Goal: Transaction & Acquisition: Purchase product/service

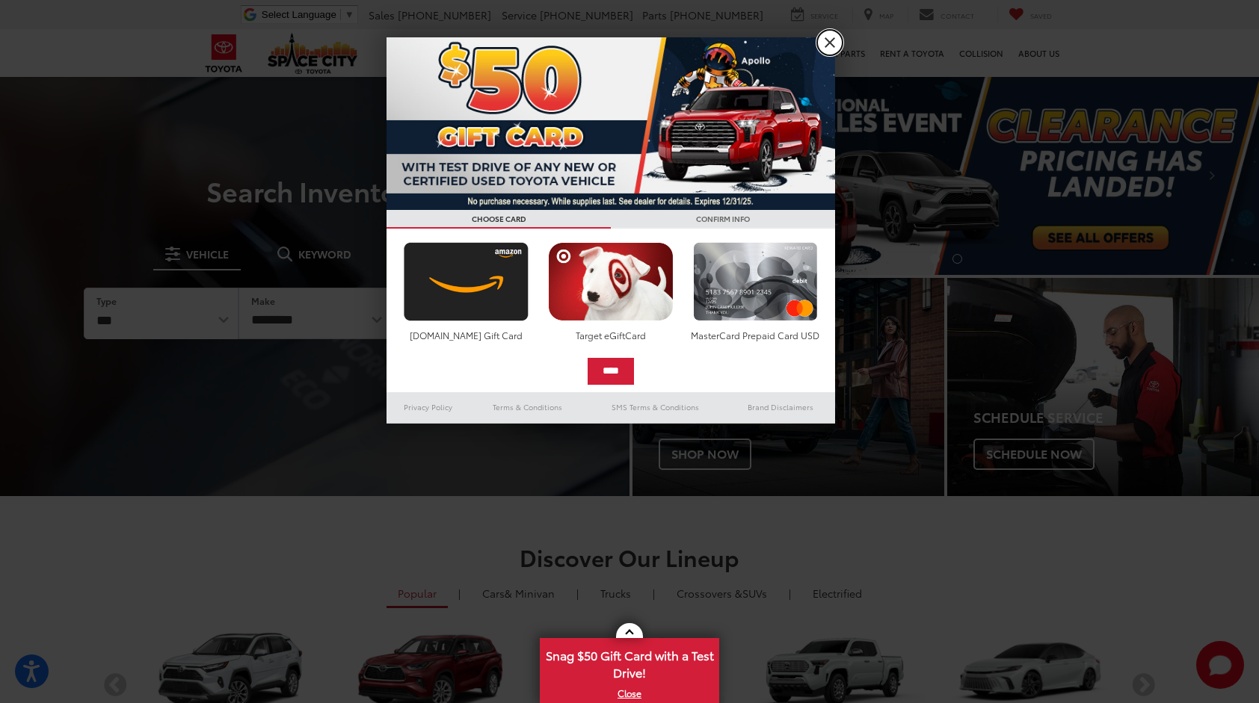
click at [829, 42] on link "X" at bounding box center [829, 42] width 25 height 25
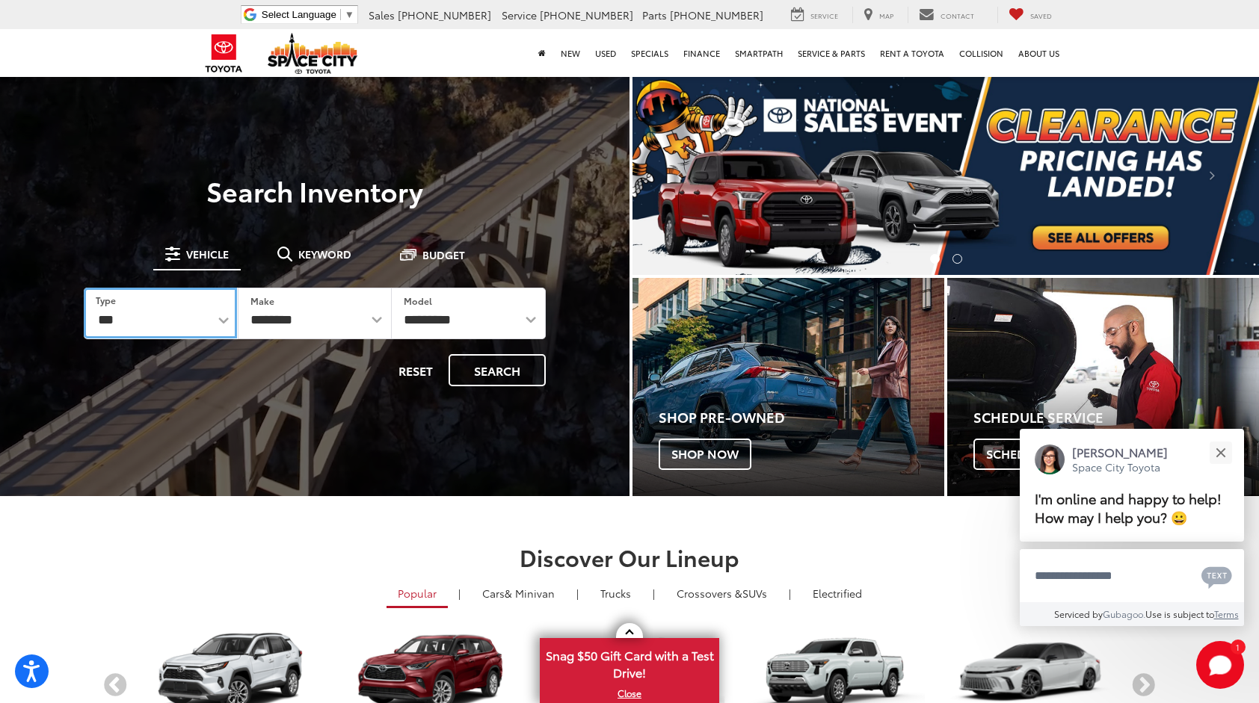
click at [220, 321] on select "*** *** **** *********" at bounding box center [160, 313] width 153 height 51
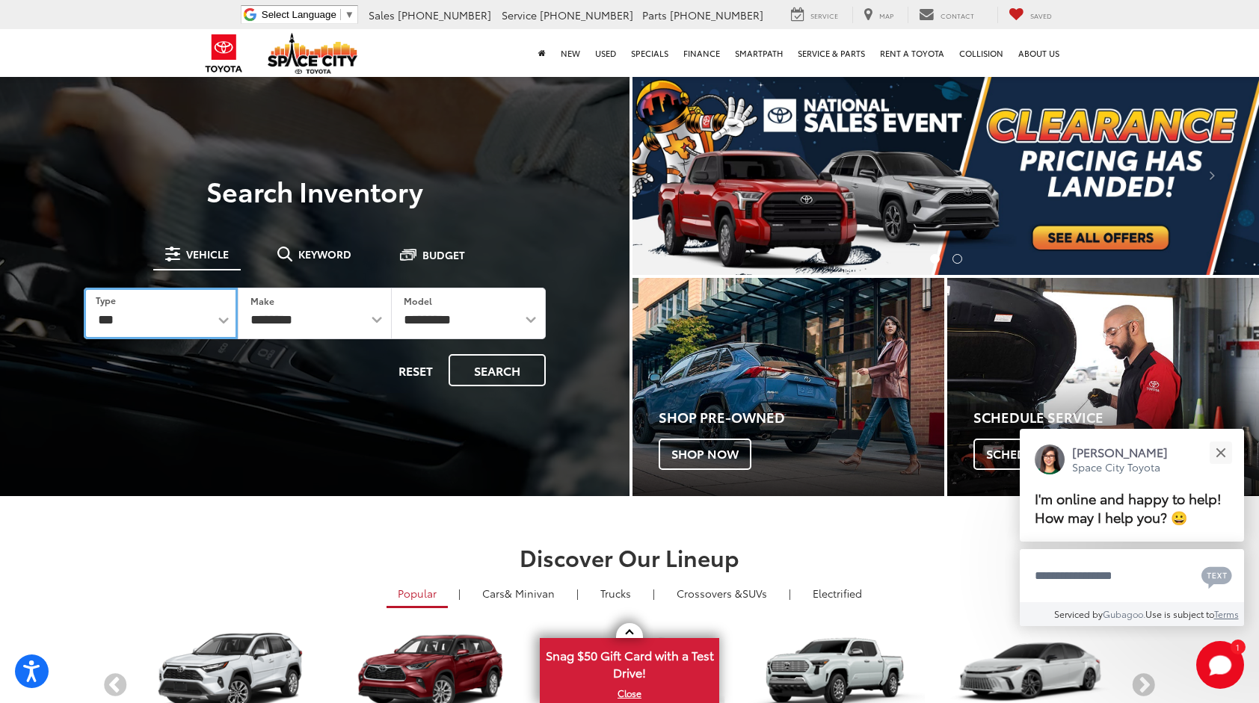
select select "******"
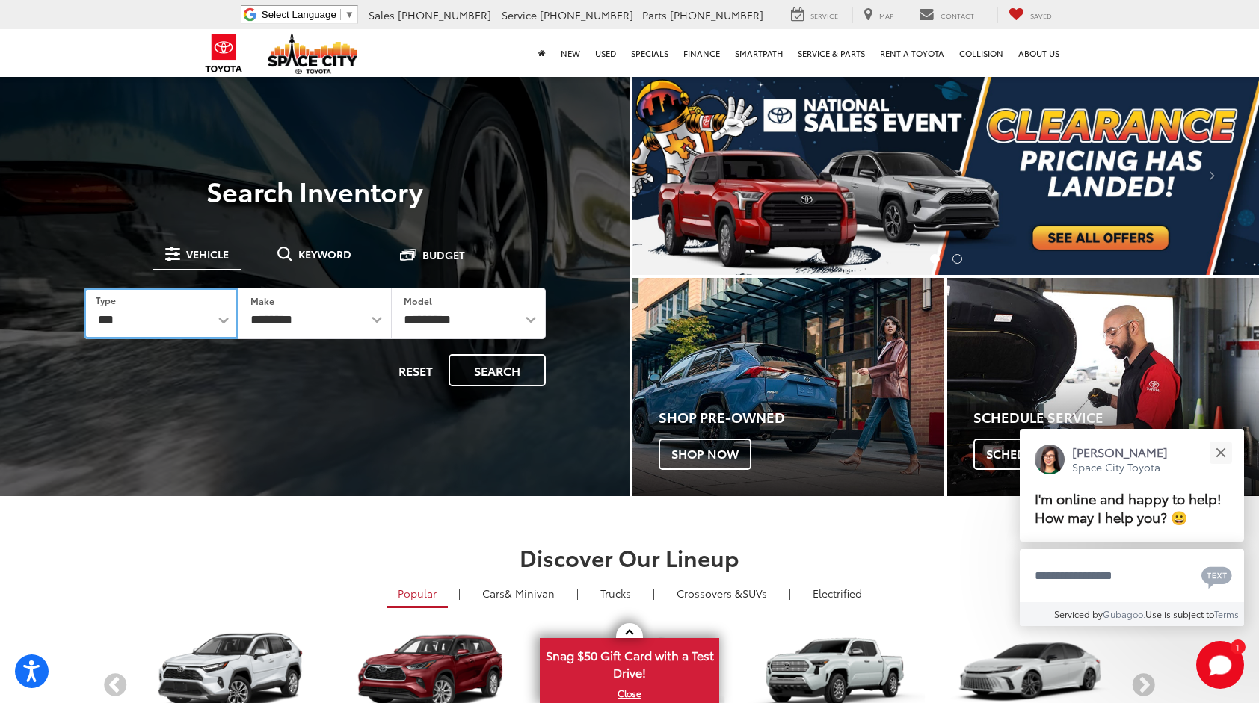
click at [84, 288] on select "*** *** **** *********" at bounding box center [161, 314] width 154 height 52
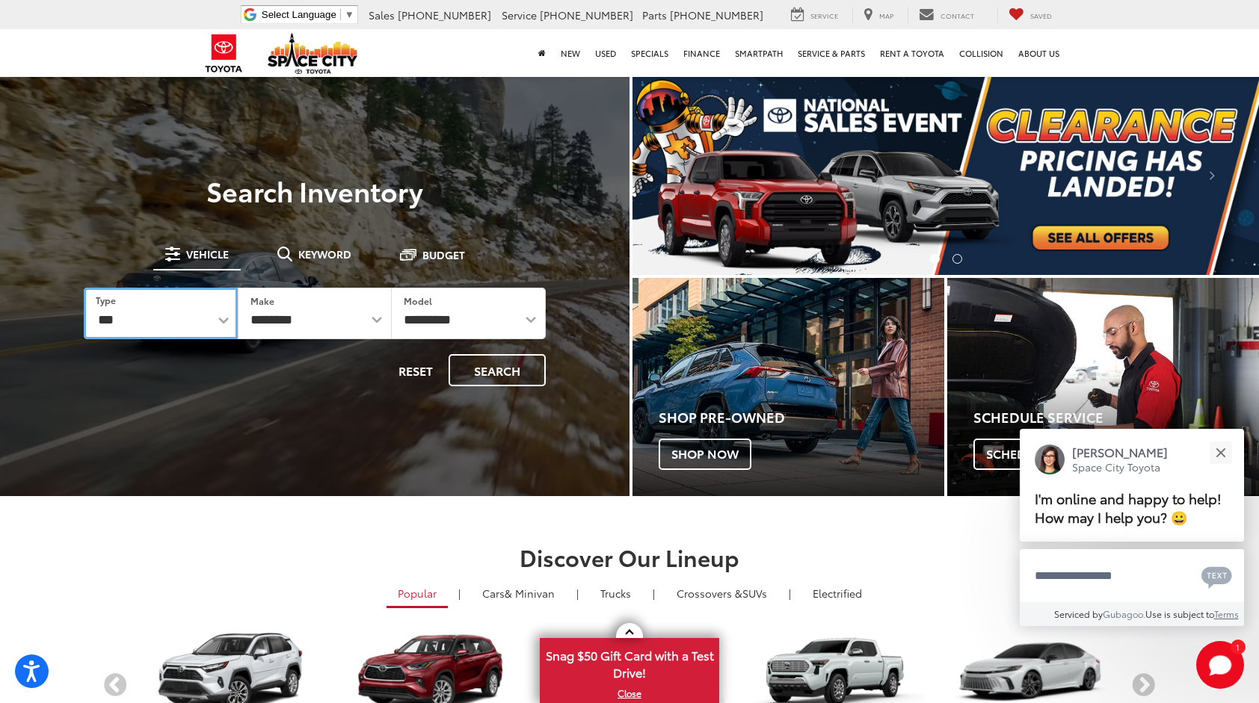
select select "******"
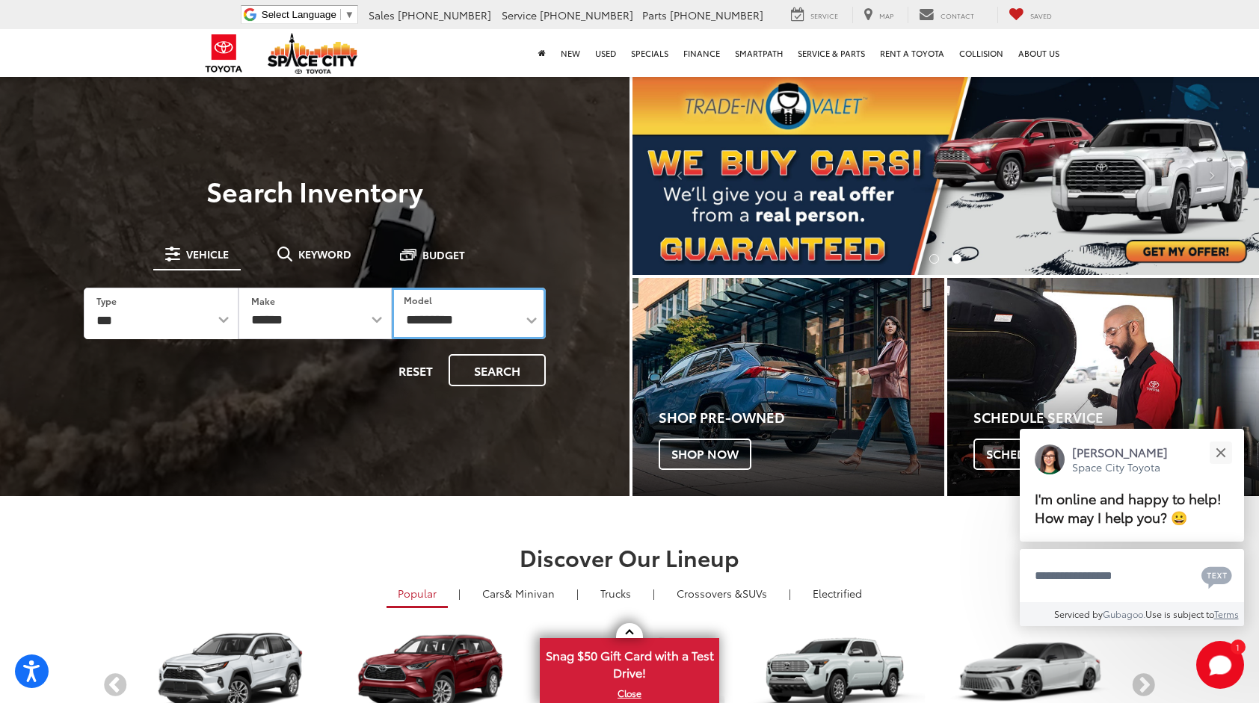
click at [526, 318] on select "**********" at bounding box center [469, 314] width 154 height 52
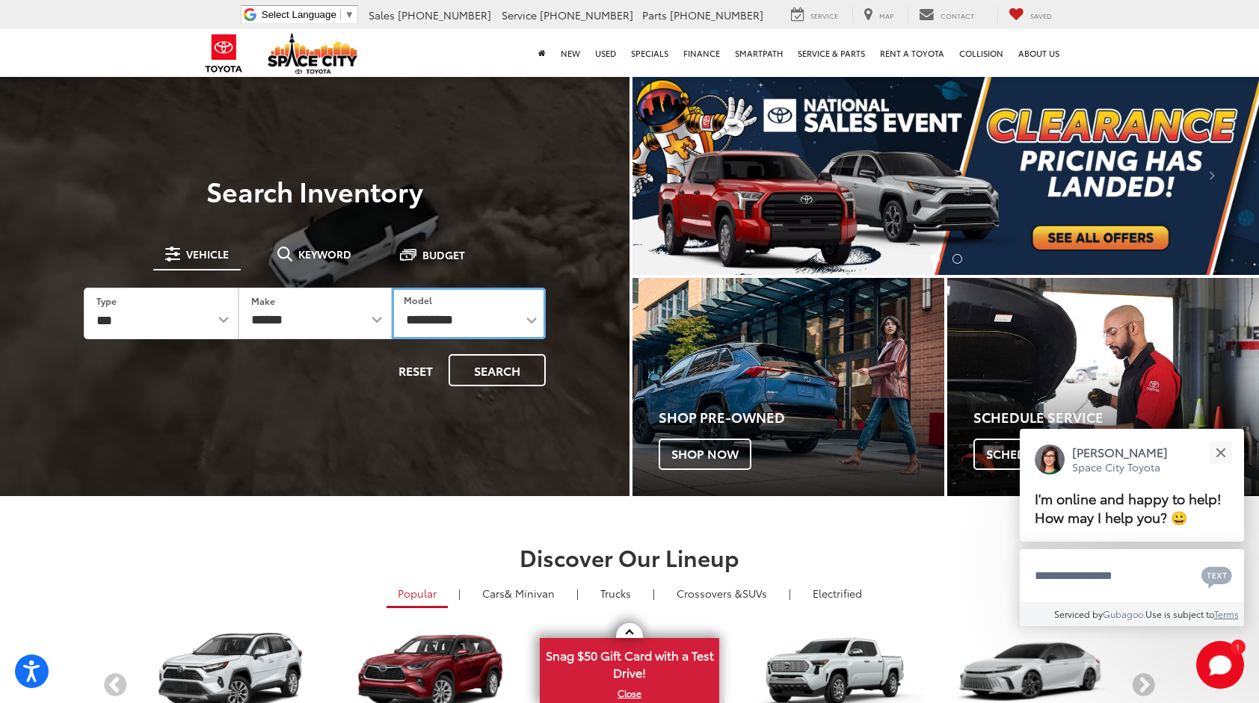
select select "**********"
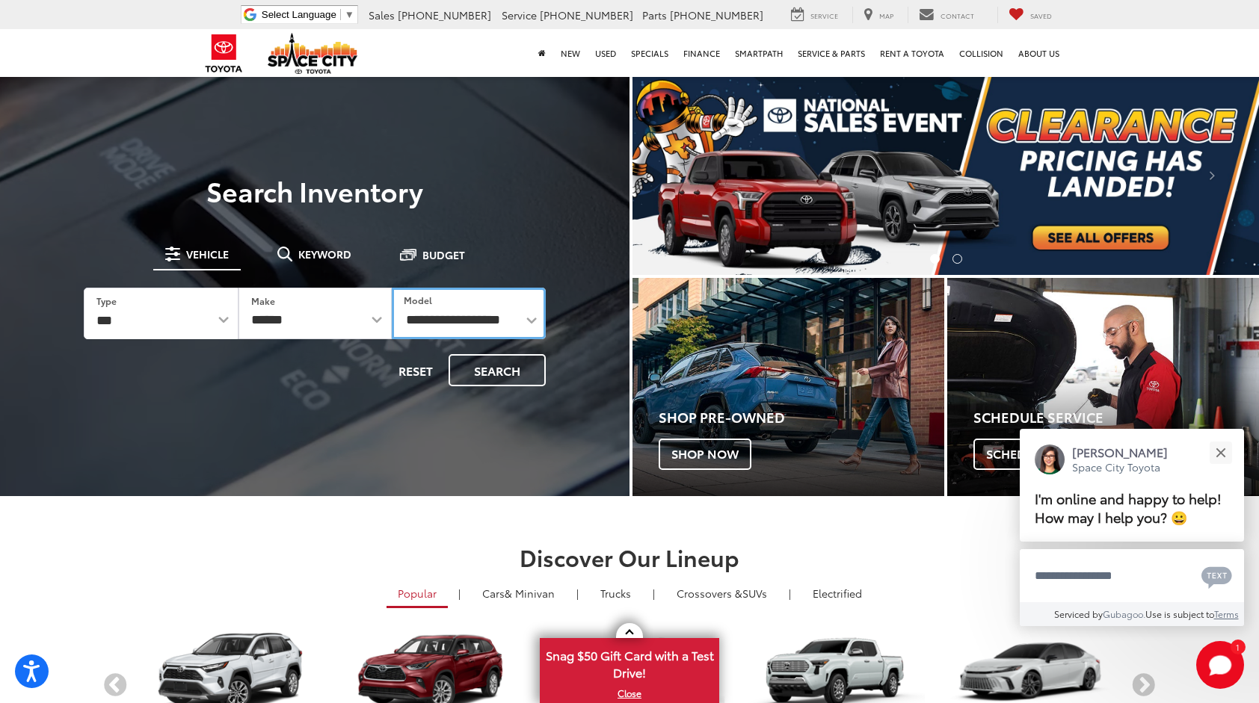
click at [392, 288] on select "**********" at bounding box center [469, 314] width 154 height 52
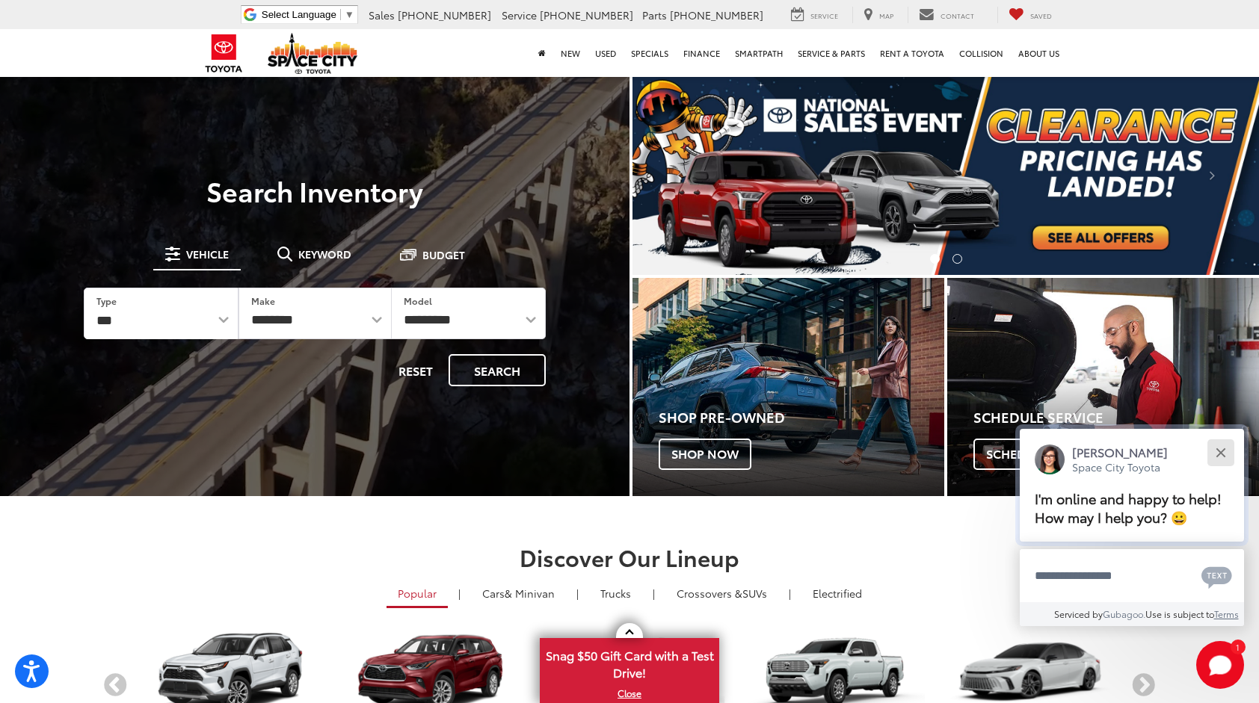
click at [1221, 450] on div "Close" at bounding box center [1220, 453] width 10 height 10
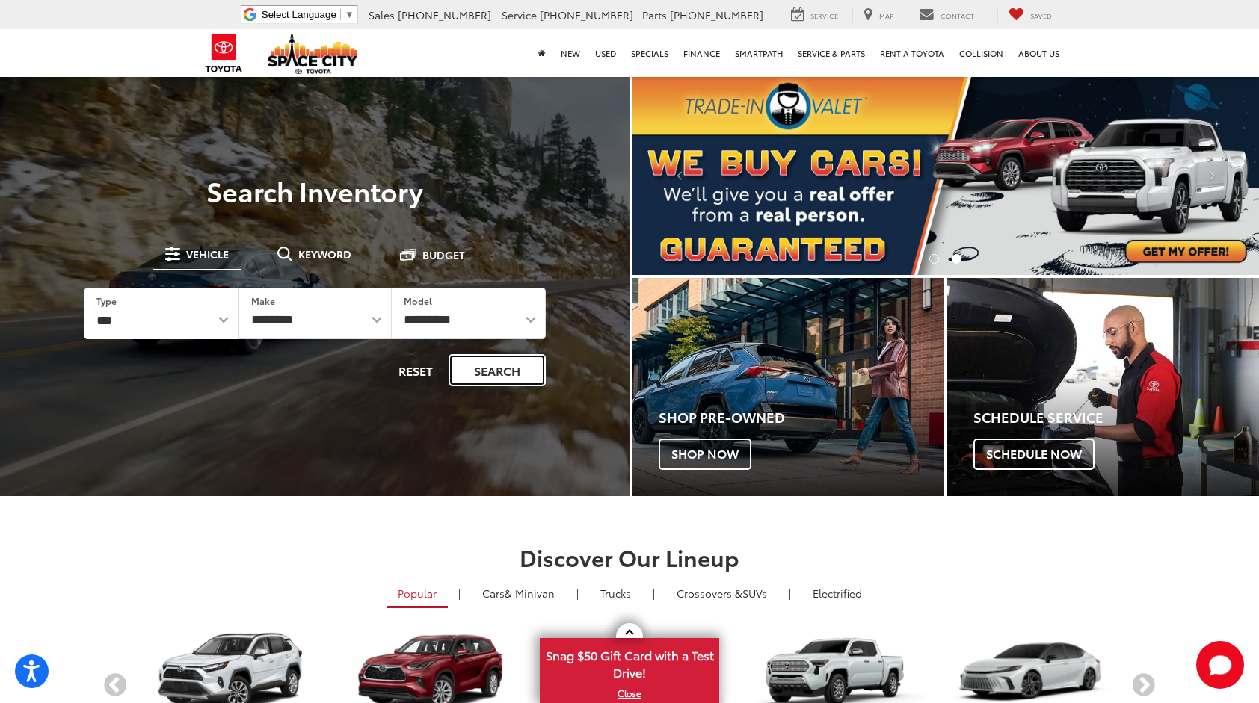
click at [496, 375] on button "Search" at bounding box center [496, 370] width 97 height 32
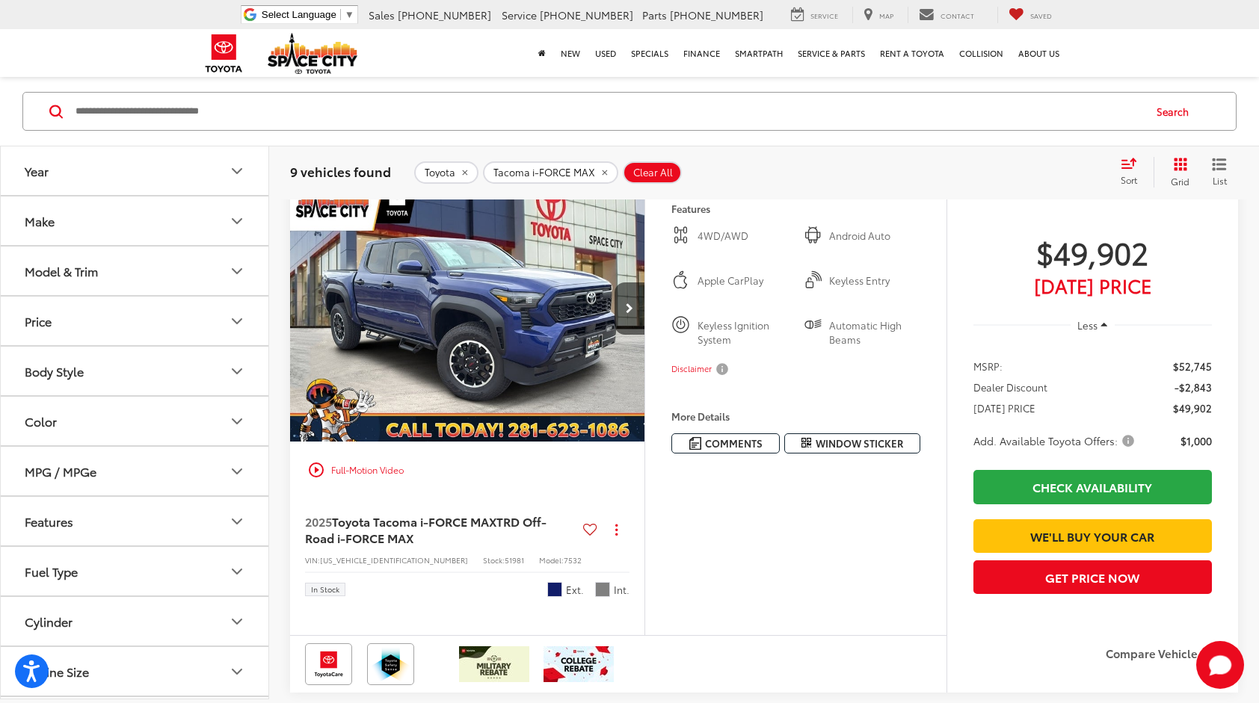
scroll to position [75, 0]
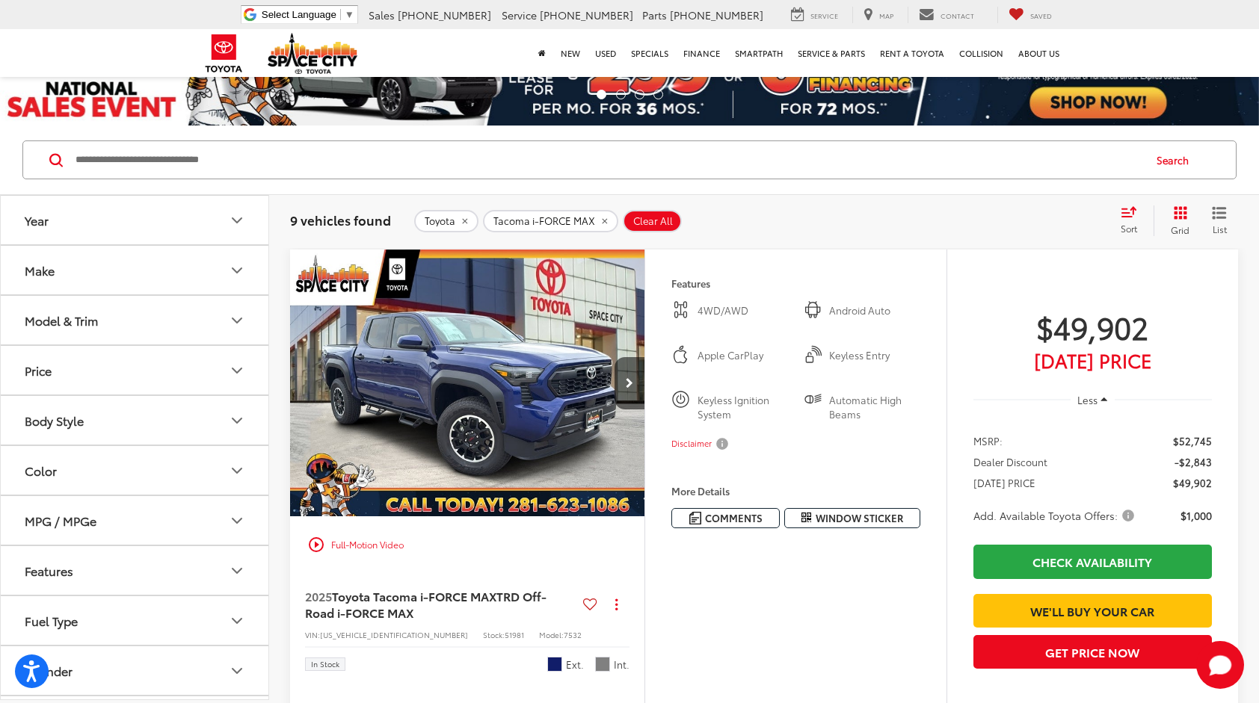
click at [237, 273] on icon "Make" at bounding box center [237, 271] width 18 height 18
click at [239, 320] on icon "Model & Trim" at bounding box center [237, 321] width 18 height 18
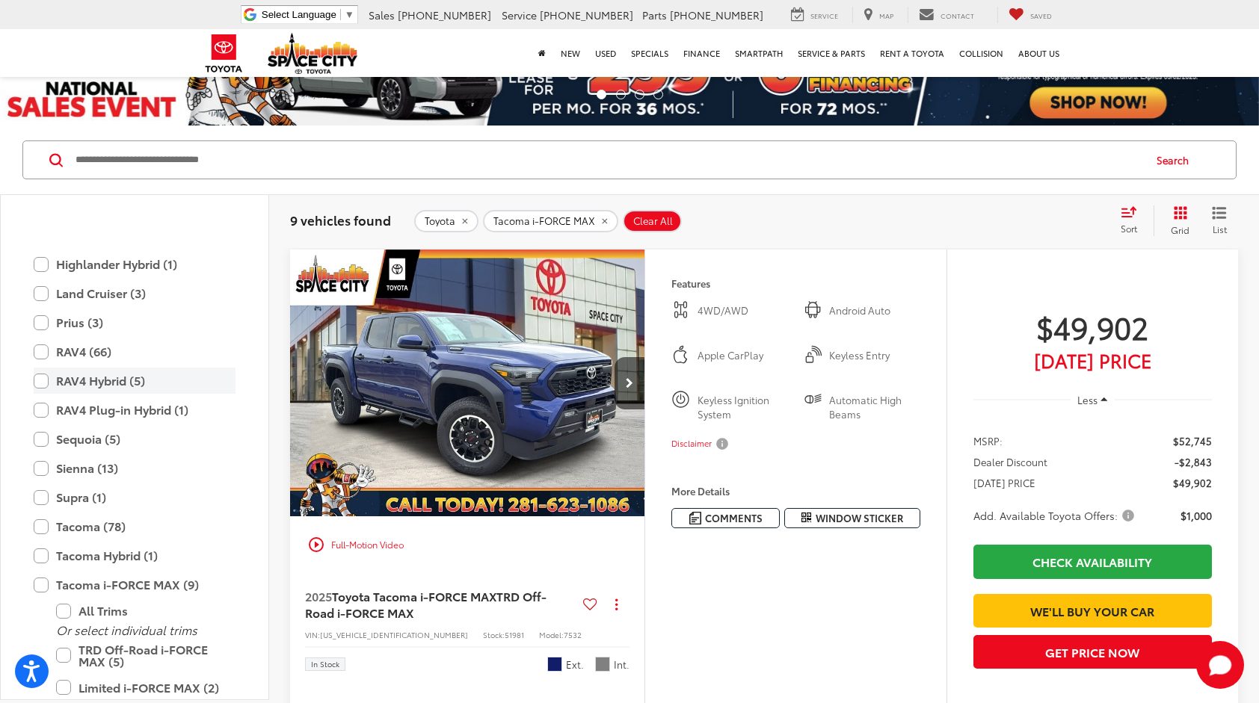
scroll to position [589, 0]
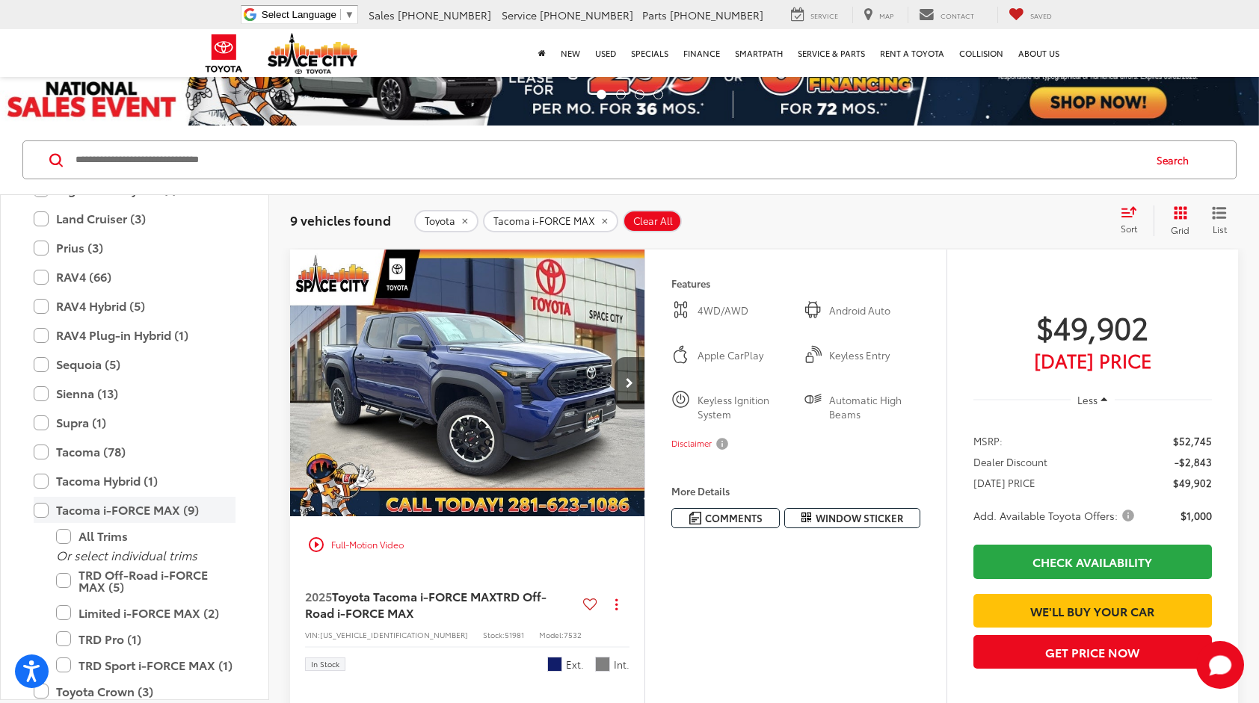
click at [42, 513] on label "Tacoma i-FORCE MAX (9)" at bounding box center [135, 510] width 202 height 26
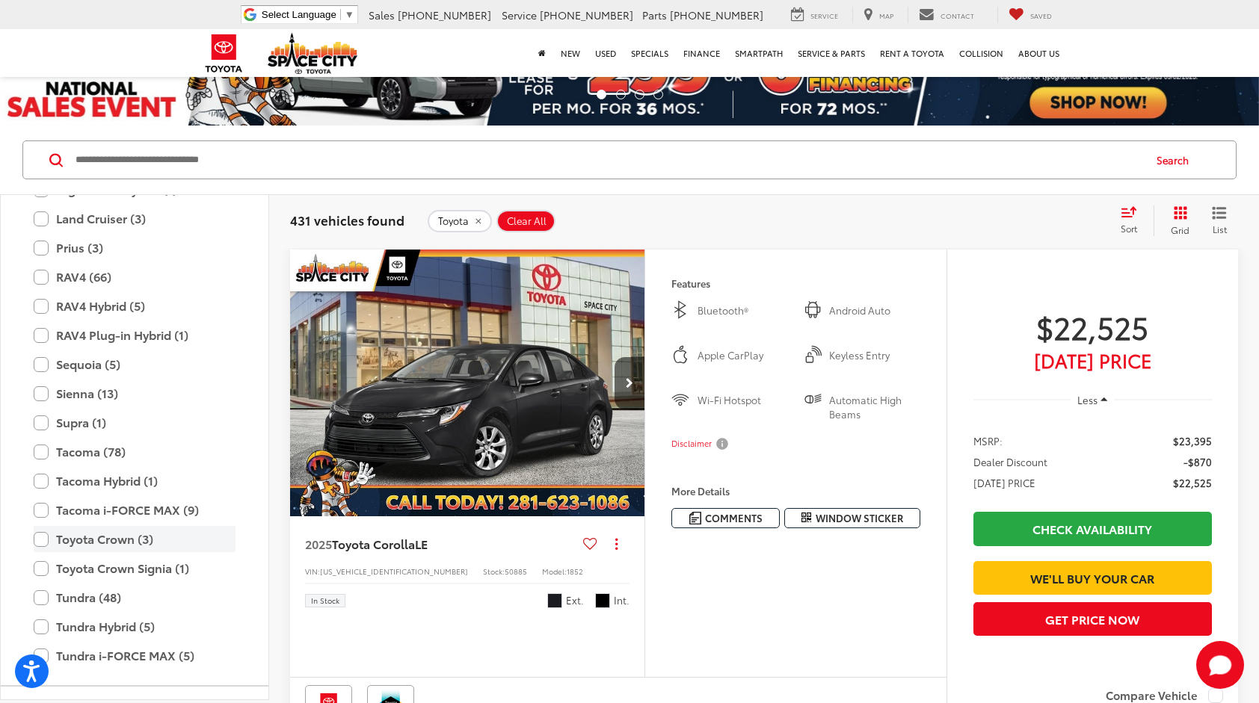
scroll to position [224, 0]
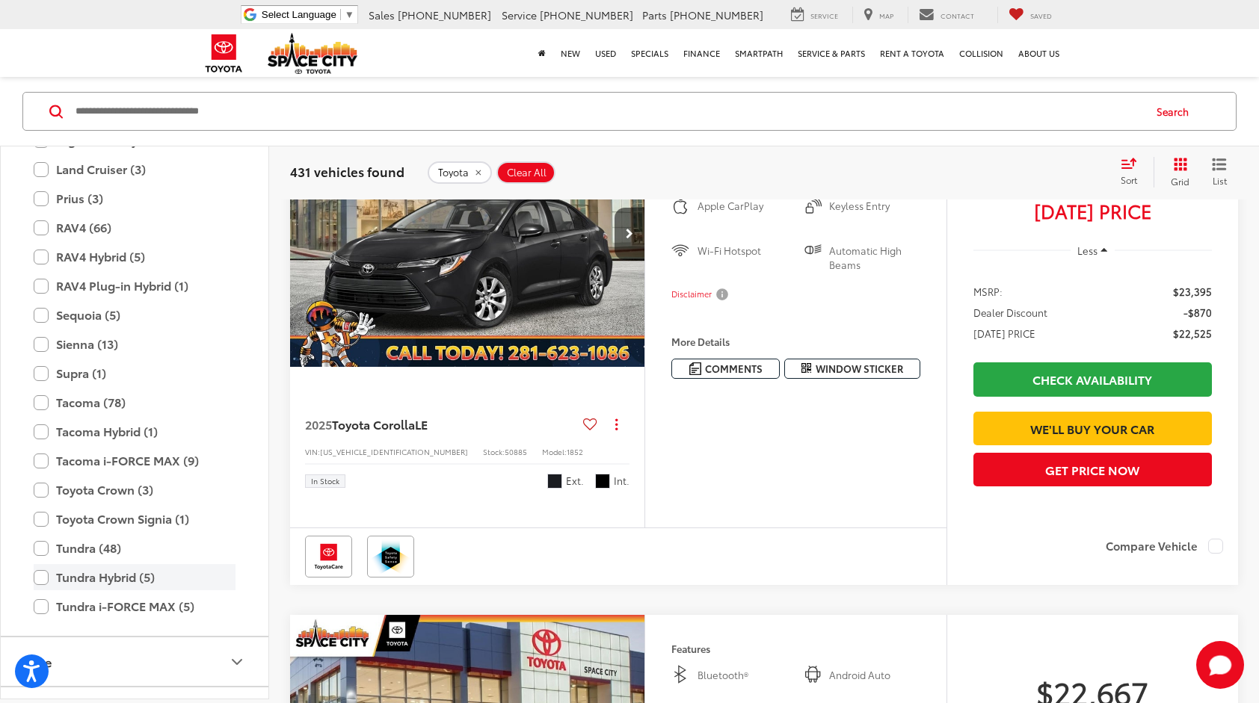
click at [45, 577] on label "Tundra Hybrid (5)" at bounding box center [135, 577] width 202 height 26
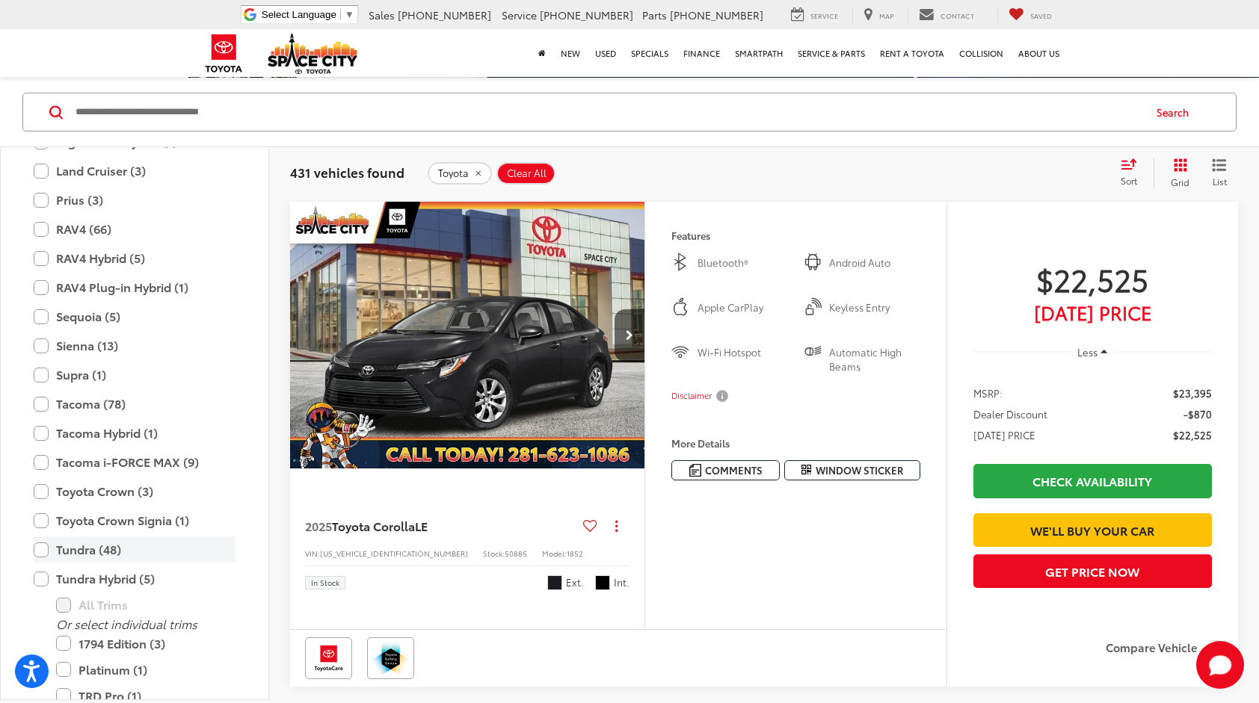
scroll to position [813, 0]
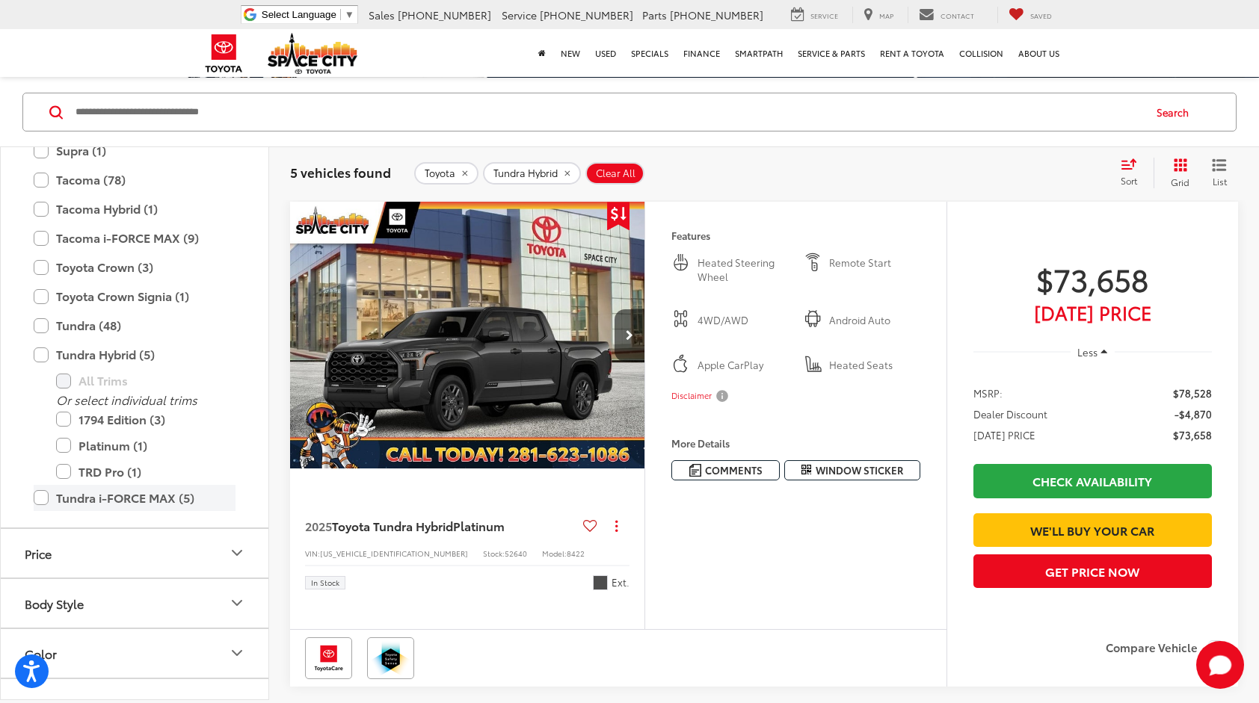
click at [40, 504] on label "Tundra i-FORCE MAX (5)" at bounding box center [135, 498] width 202 height 26
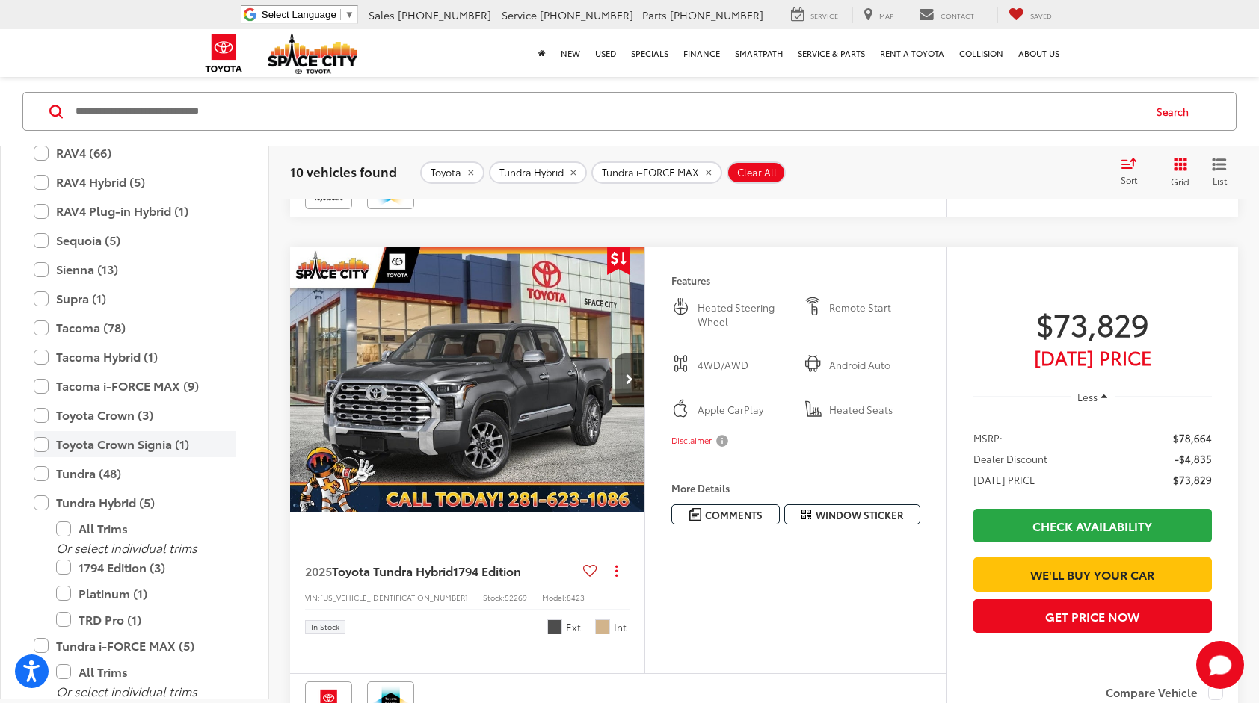
scroll to position [1037, 0]
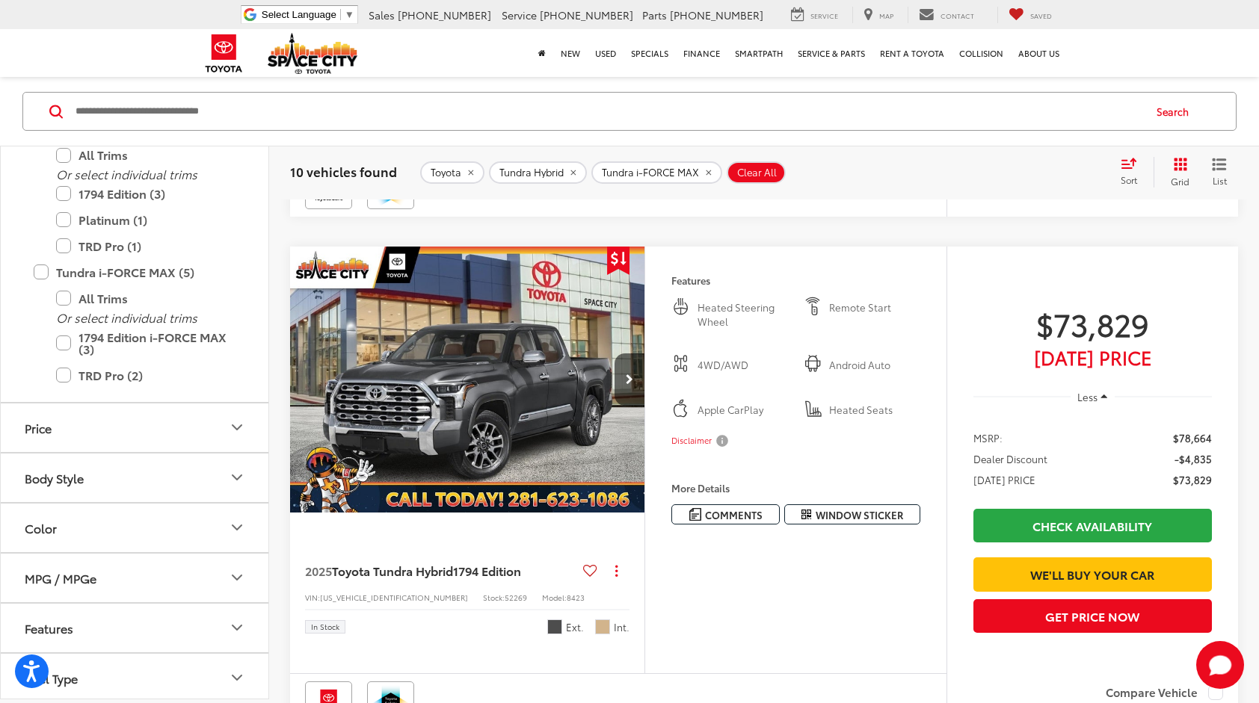
click at [241, 521] on icon "Color" at bounding box center [237, 528] width 18 height 18
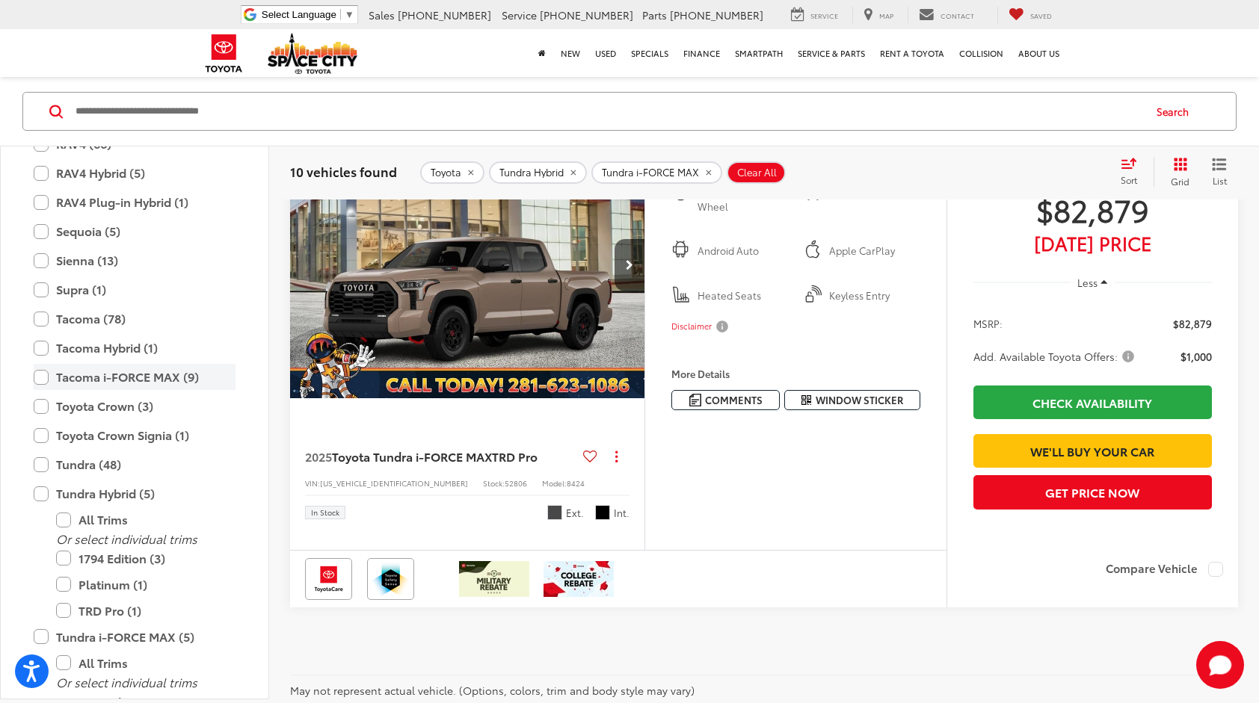
scroll to position [822, 0]
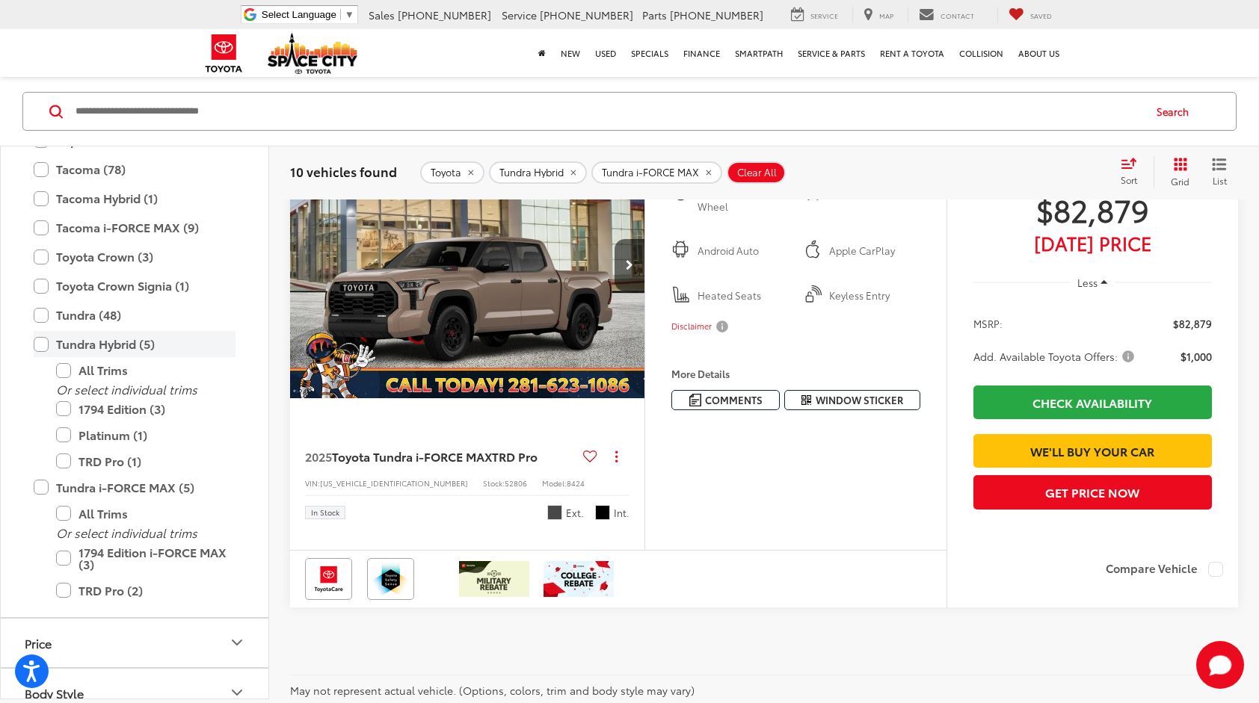
drag, startPoint x: 44, startPoint y: 347, endPoint x: 38, endPoint y: 353, distance: 8.5
click at [43, 348] on label "Tundra Hybrid (5)" at bounding box center [135, 344] width 202 height 26
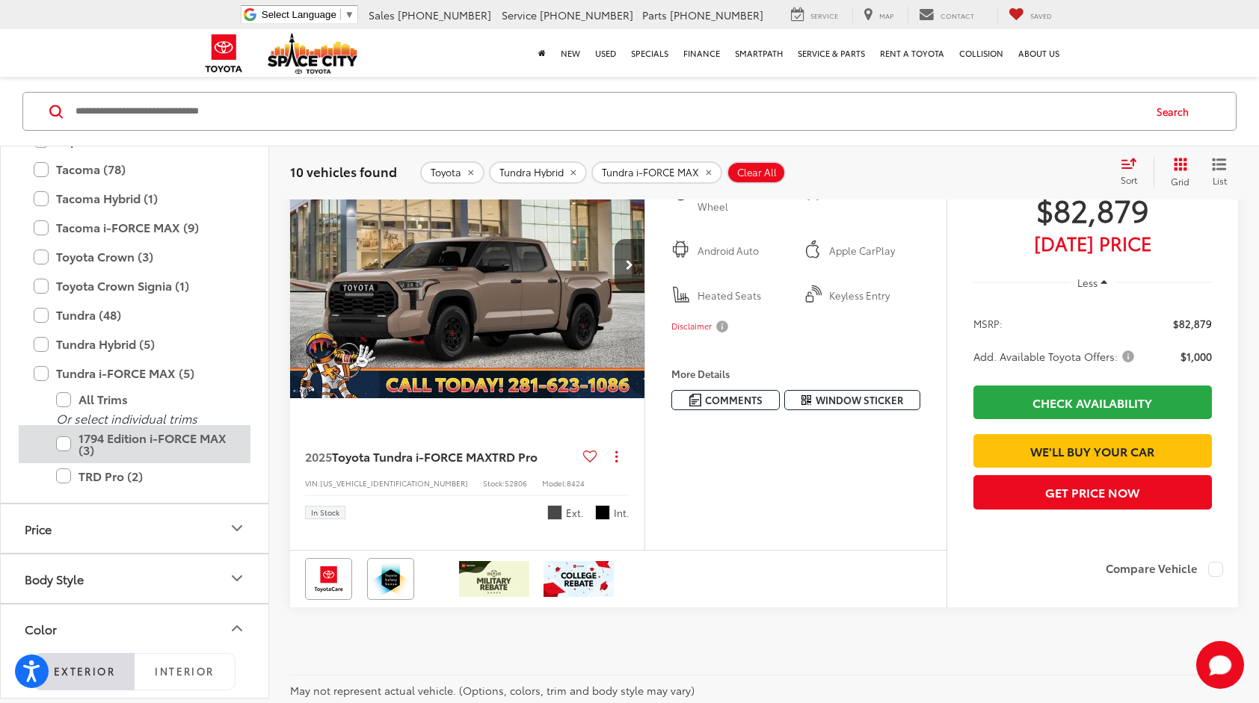
scroll to position [123, 0]
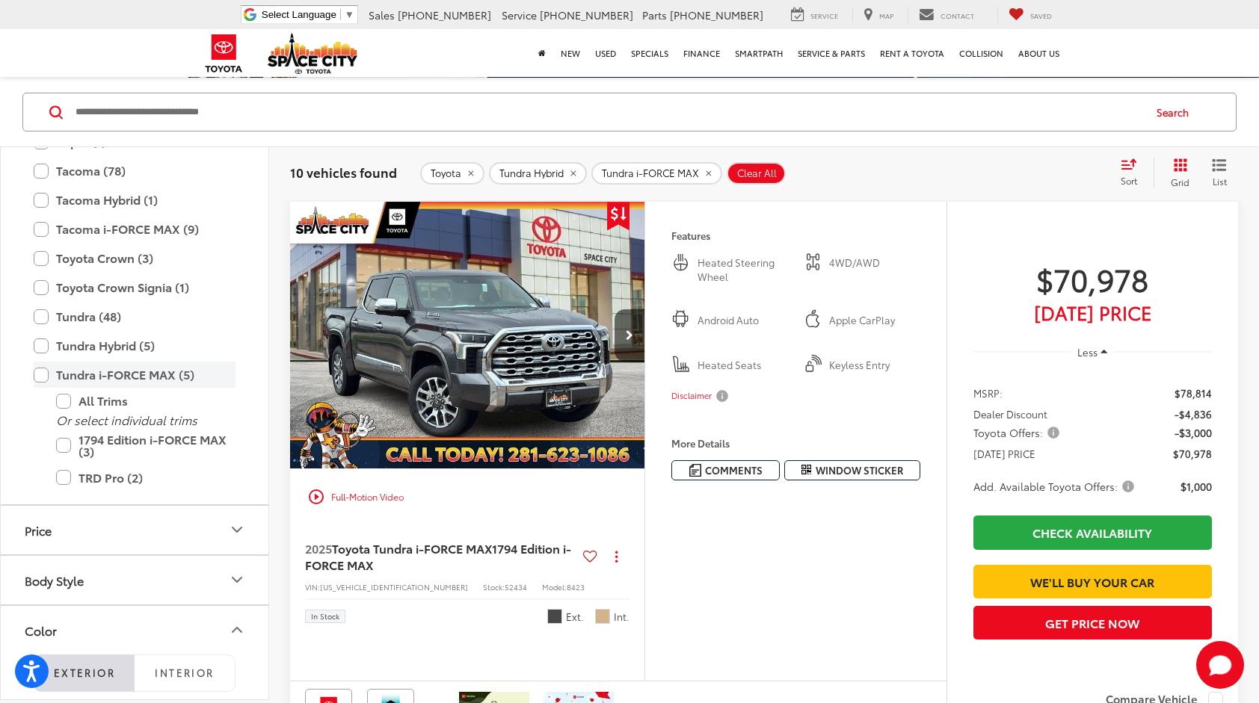
click at [43, 371] on label "Tundra i-FORCE MAX (5)" at bounding box center [135, 375] width 202 height 26
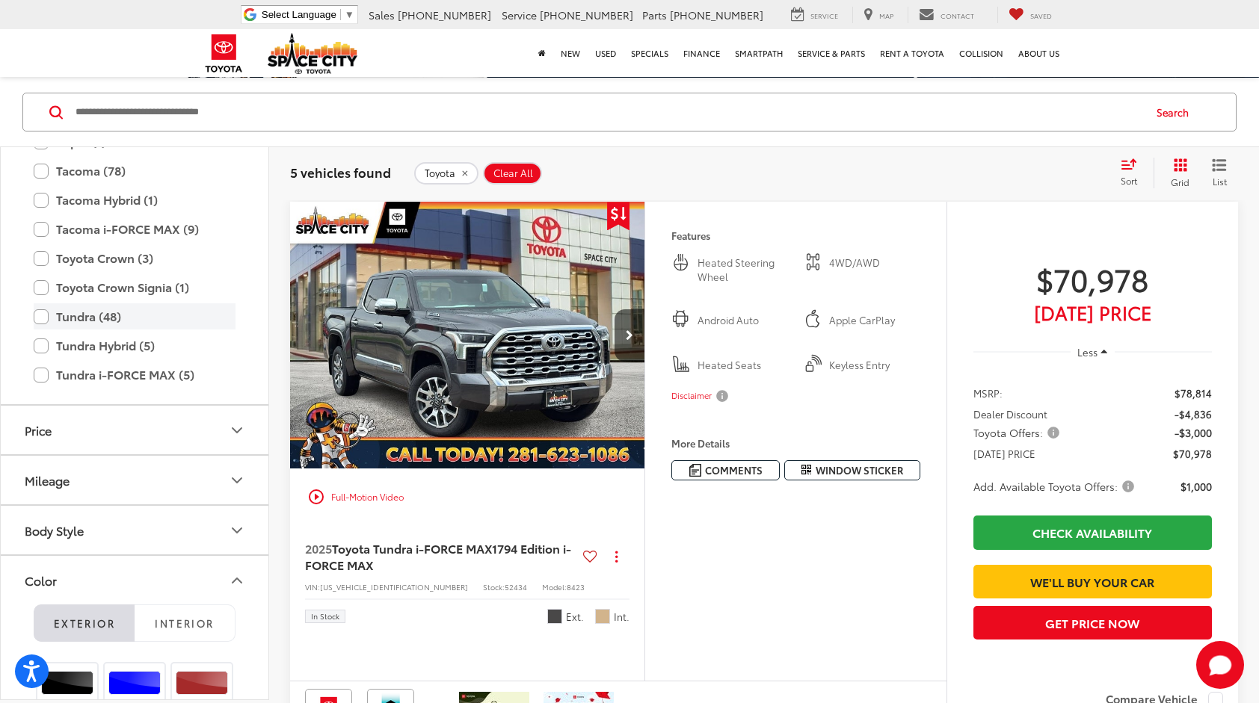
click at [42, 316] on label "Tundra (48)" at bounding box center [135, 316] width 202 height 26
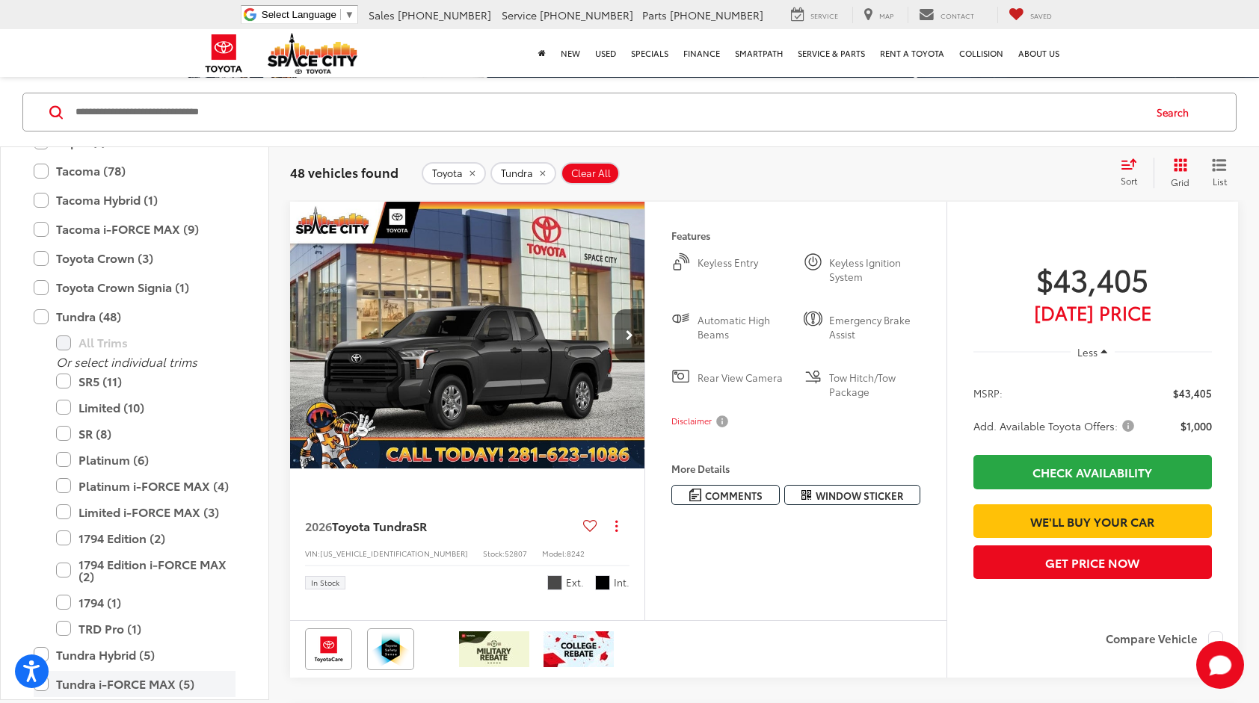
scroll to position [1121, 0]
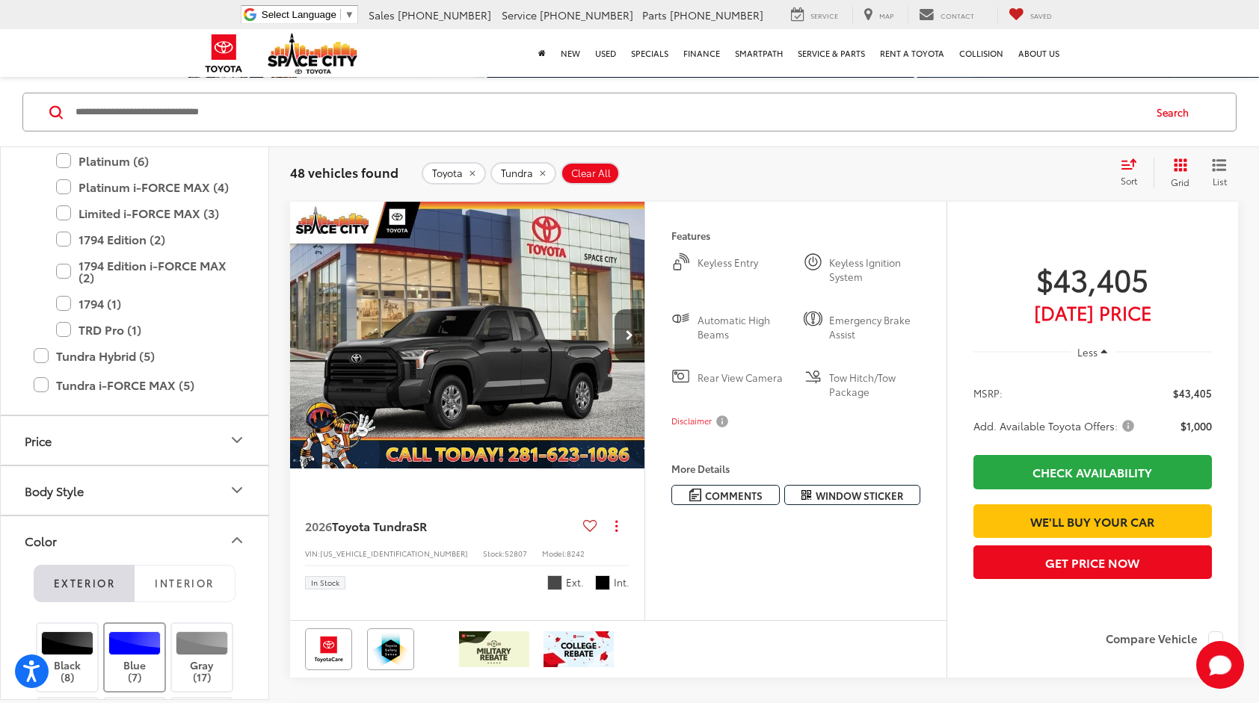
click at [139, 650] on div at bounding box center [134, 643] width 53 height 24
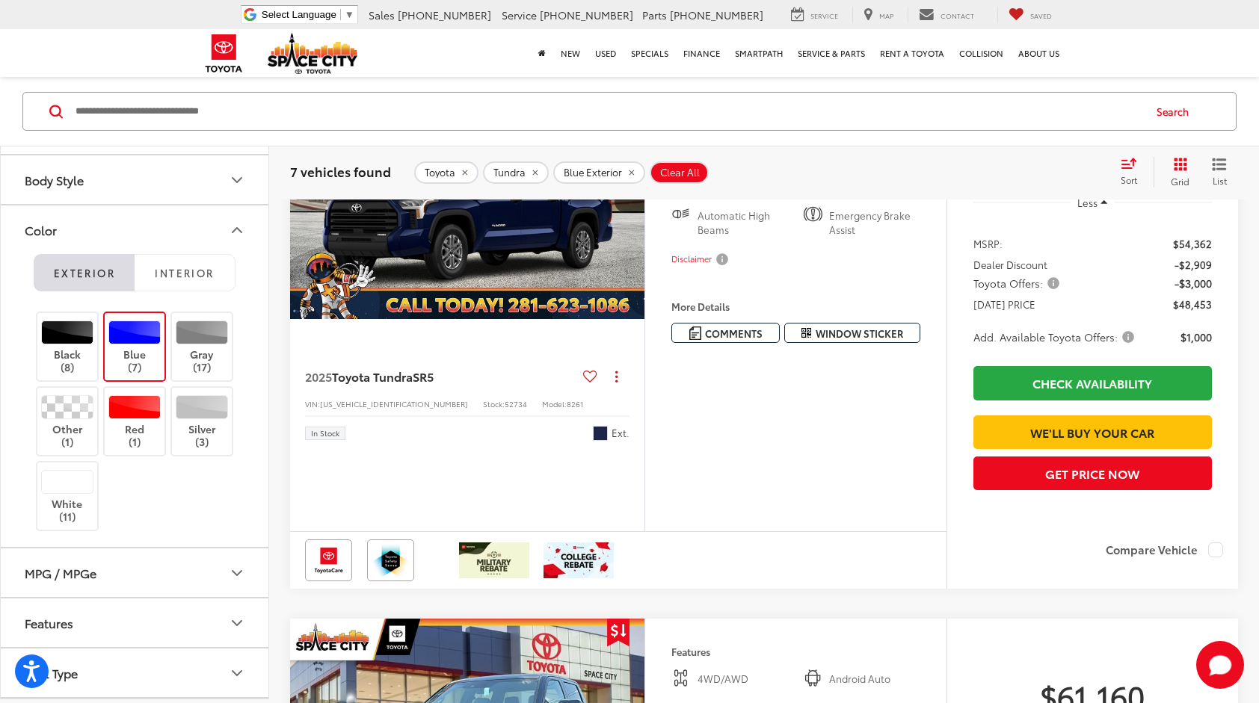
scroll to position [123, 0]
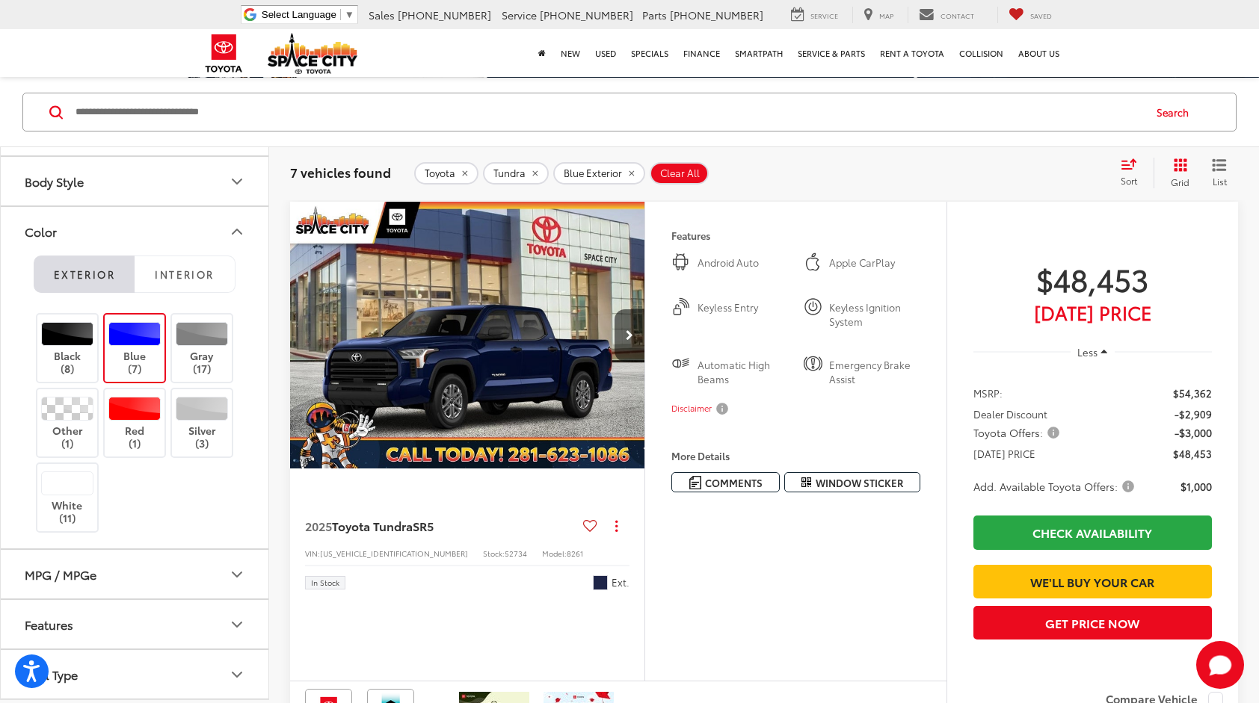
click at [520, 362] on img "2025 Toyota Tundra SR5 0" at bounding box center [467, 336] width 356 height 268
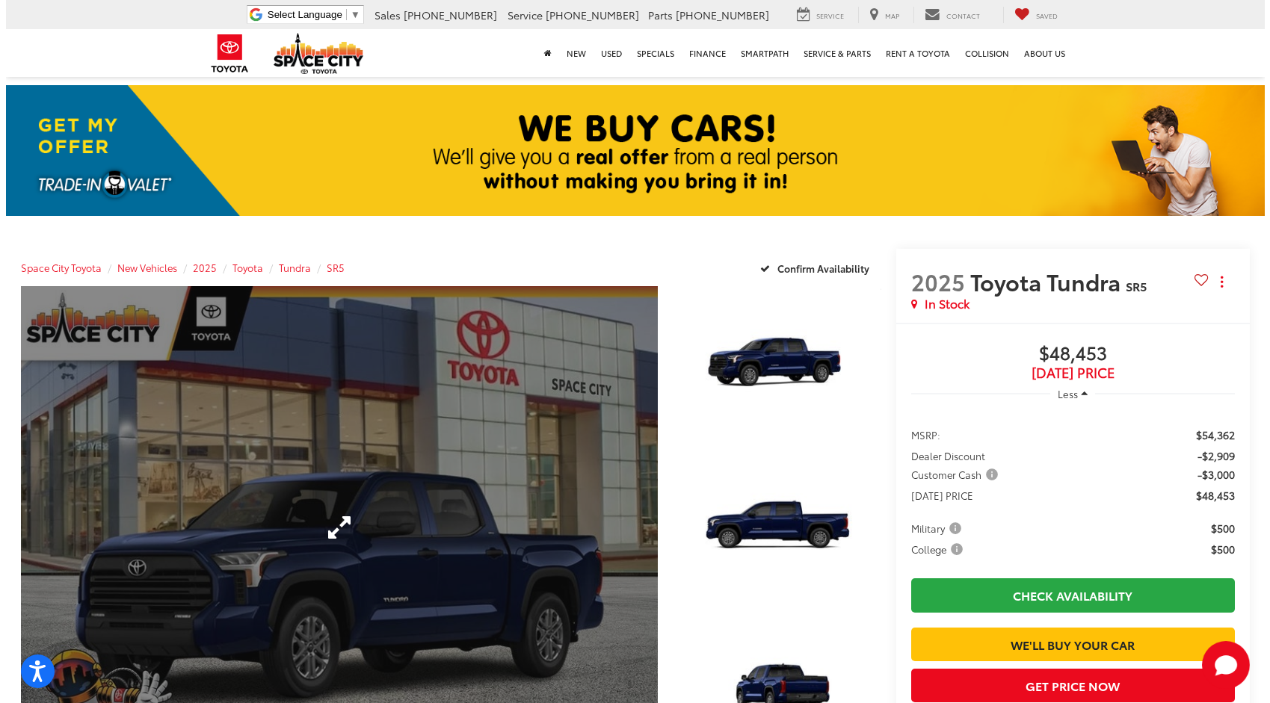
scroll to position [149, 0]
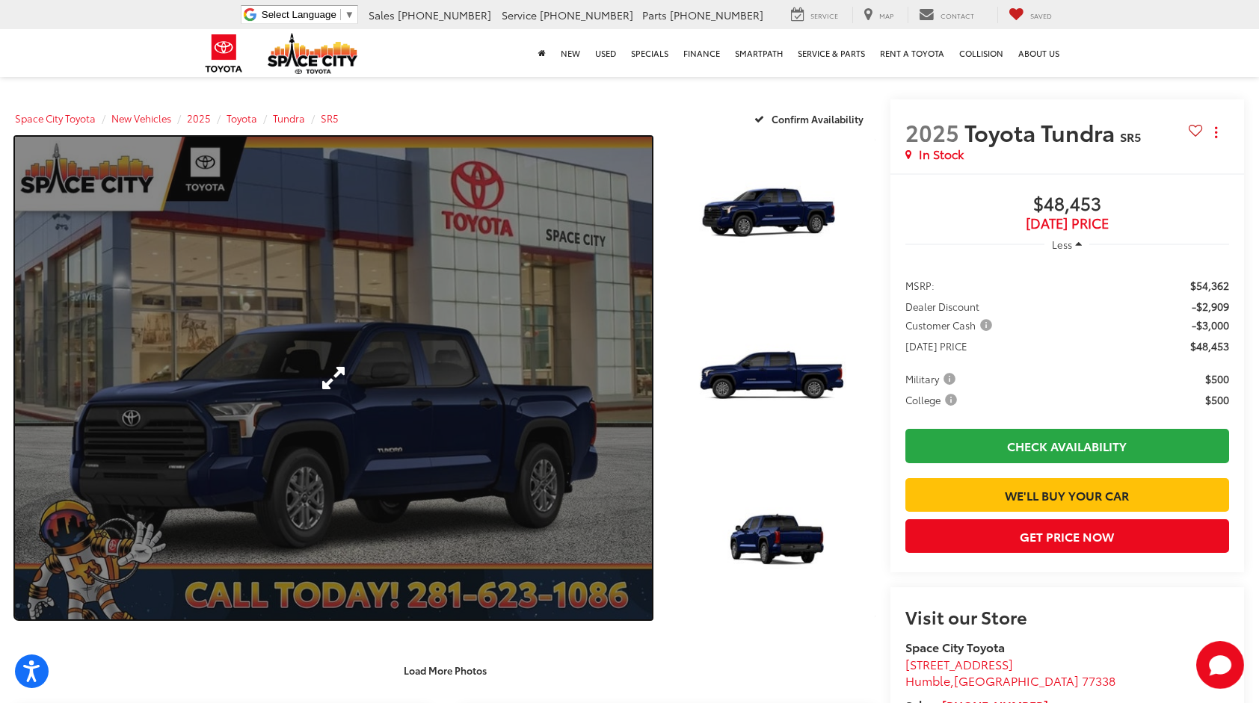
click at [334, 374] on link "Expand Photo 0" at bounding box center [333, 378] width 637 height 482
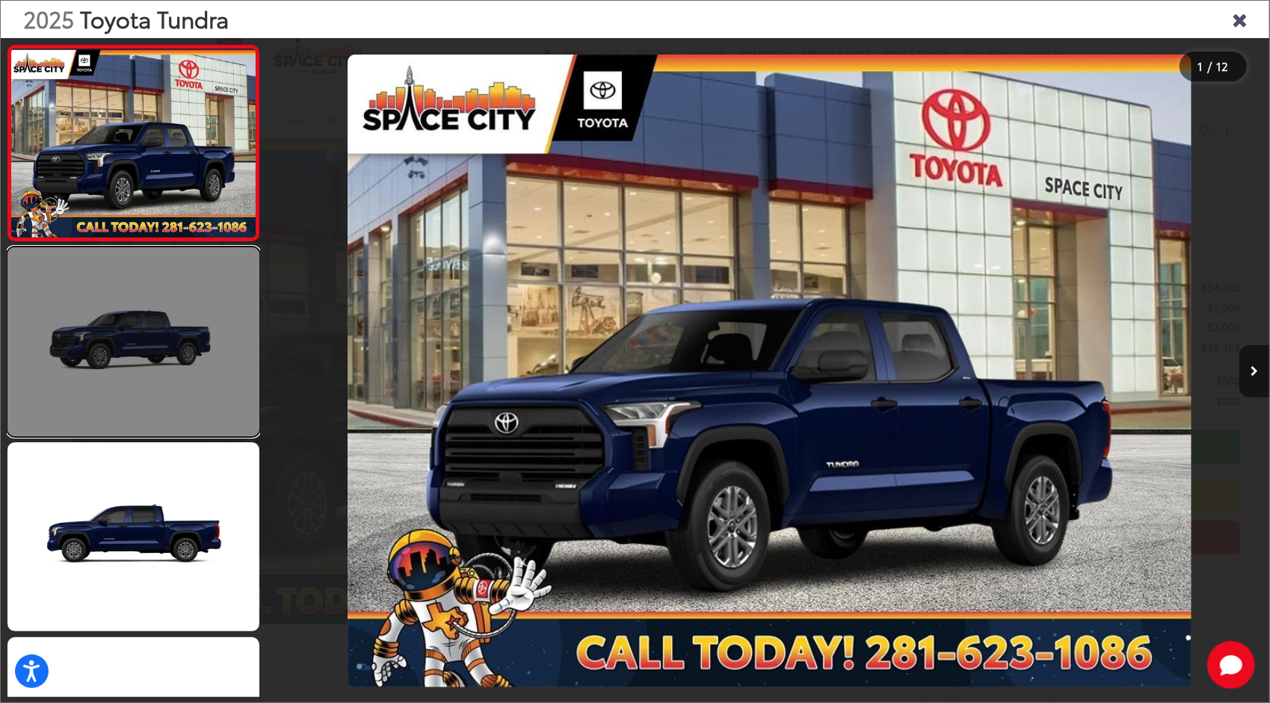
click at [179, 363] on link at bounding box center [133, 341] width 252 height 189
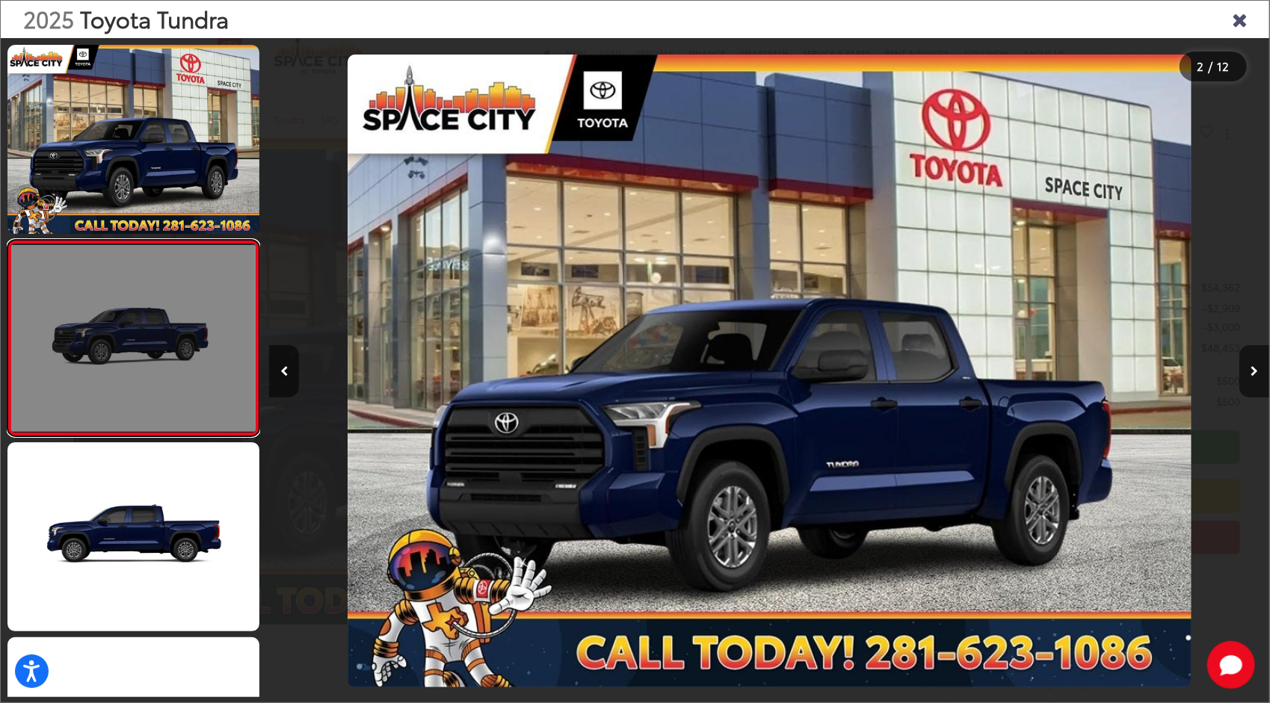
scroll to position [10, 0]
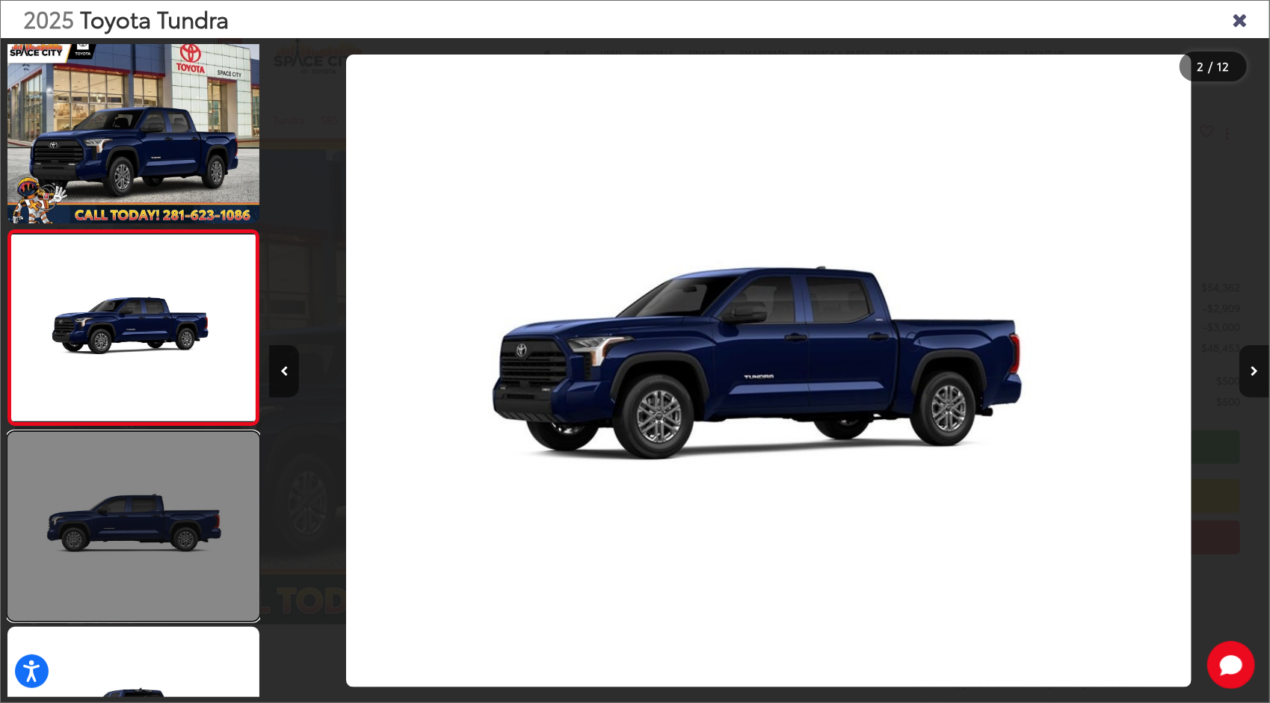
click at [187, 465] on link at bounding box center [133, 526] width 252 height 189
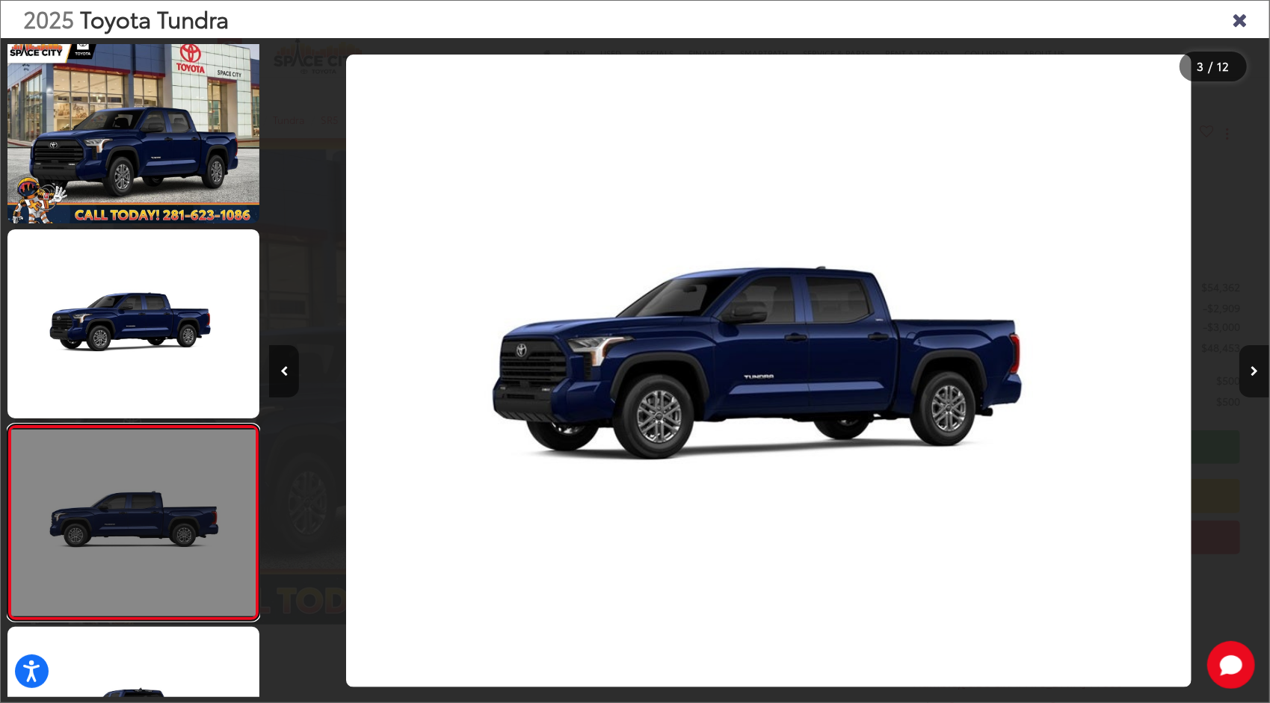
scroll to position [205, 0]
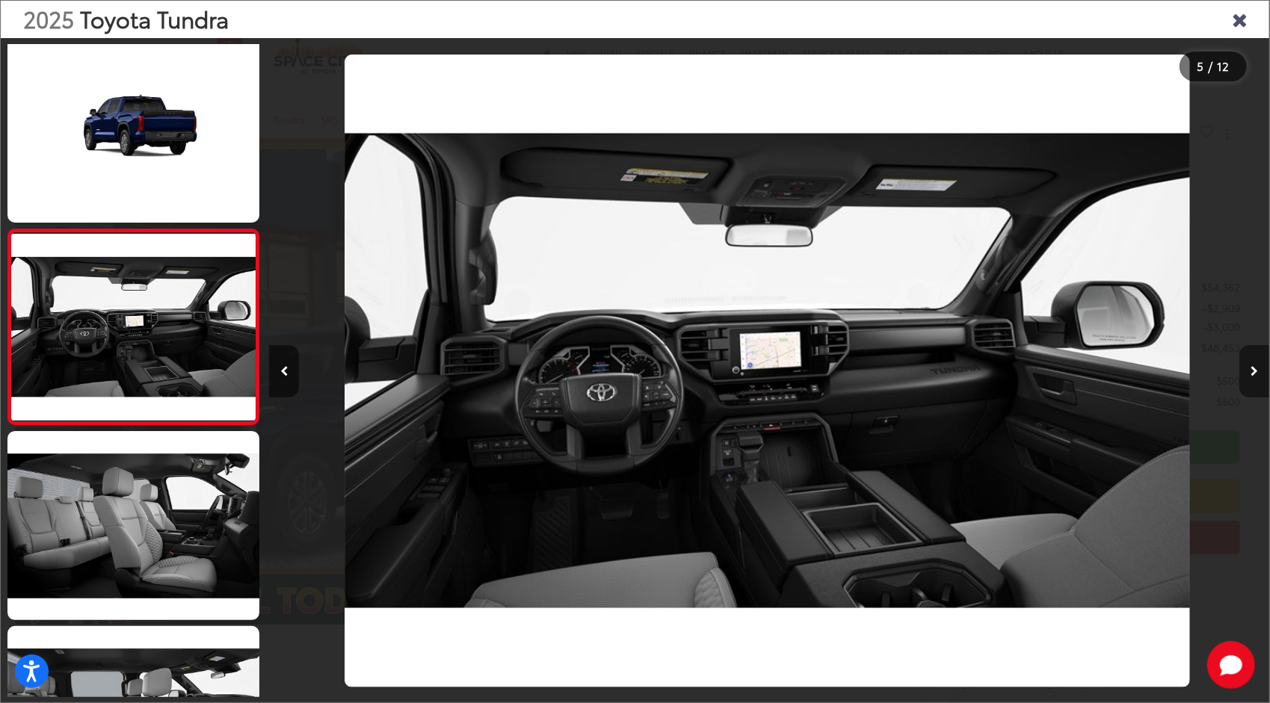
click at [1250, 368] on button "Next image" at bounding box center [1254, 371] width 30 height 52
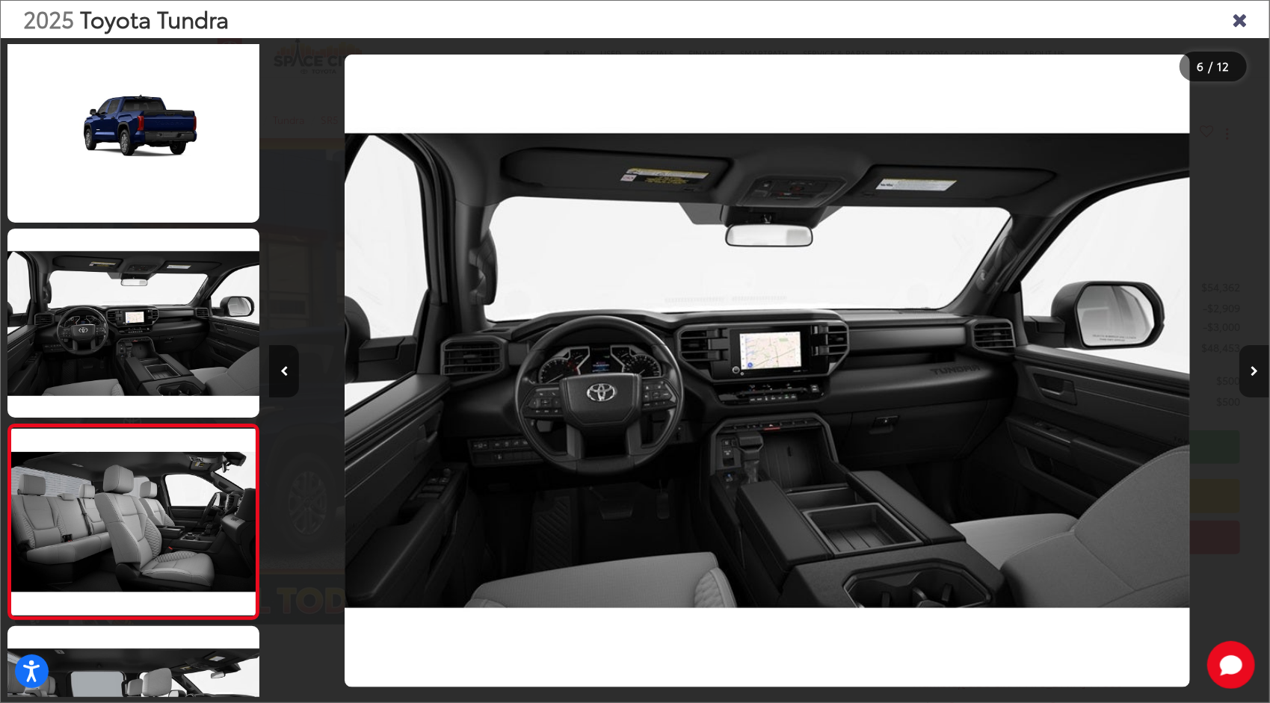
scroll to position [791, 0]
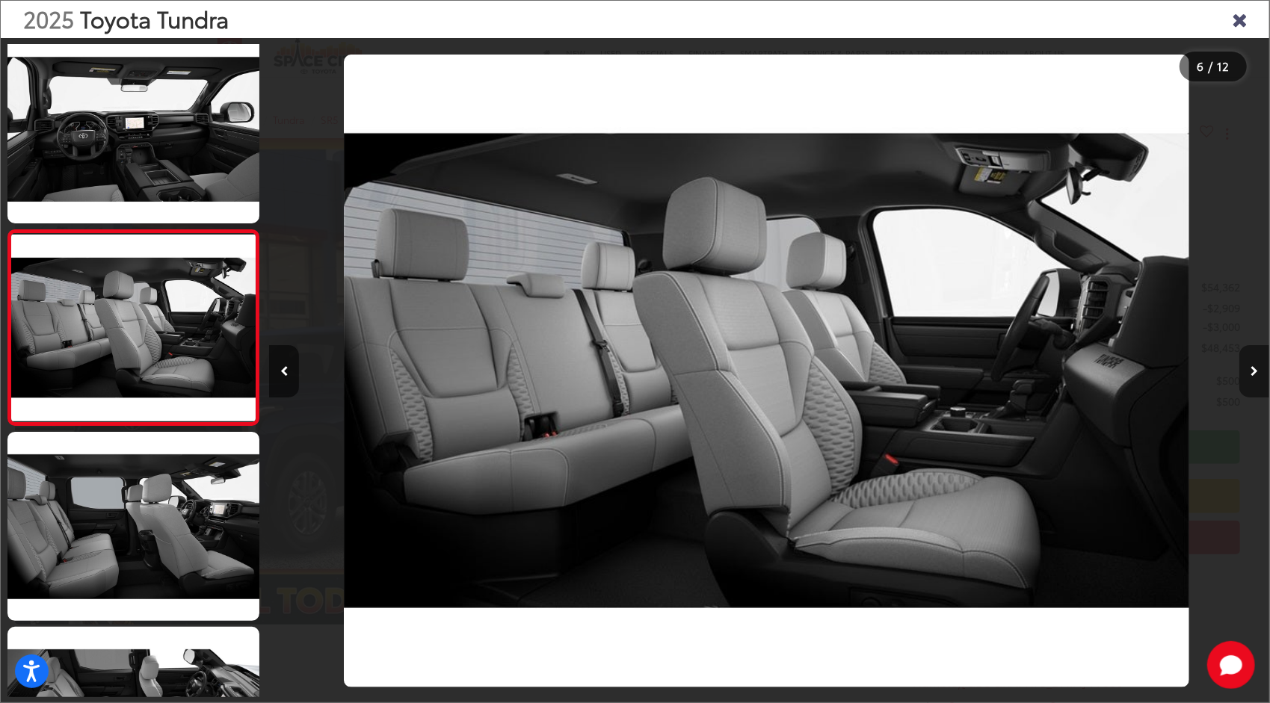
click at [1250, 368] on icon "Next image" at bounding box center [1253, 371] width 7 height 10
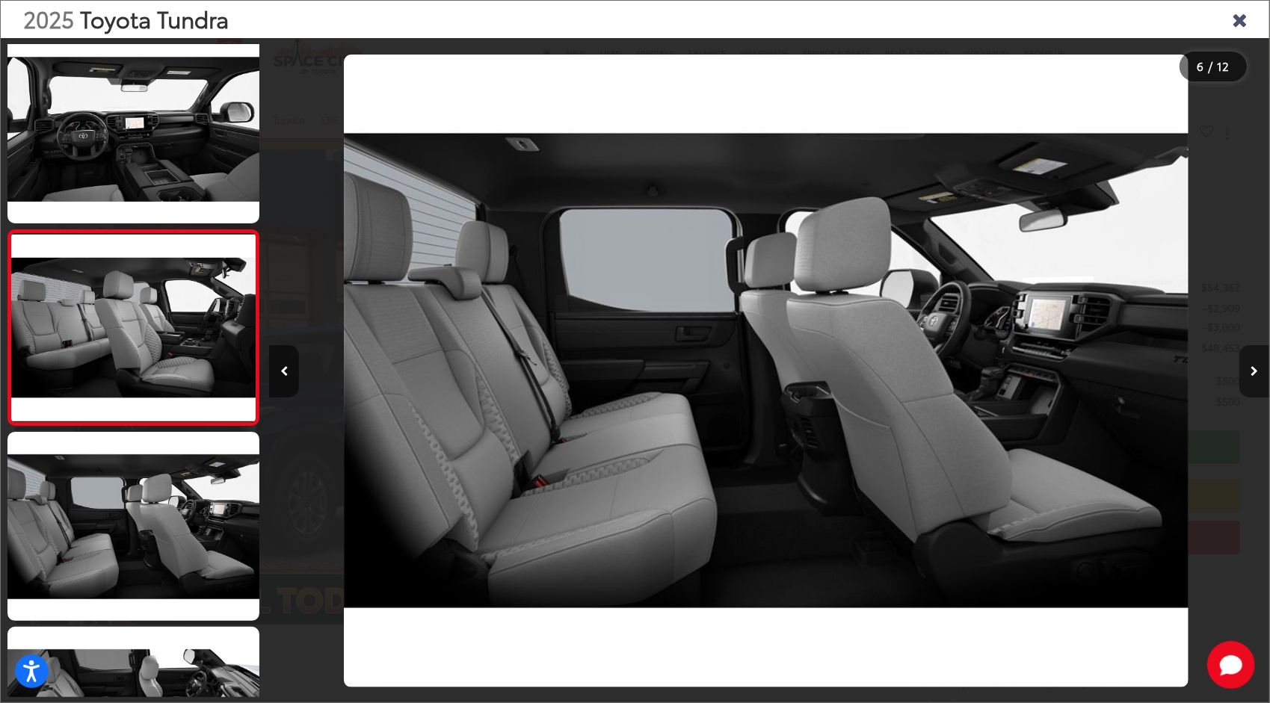
scroll to position [986, 0]
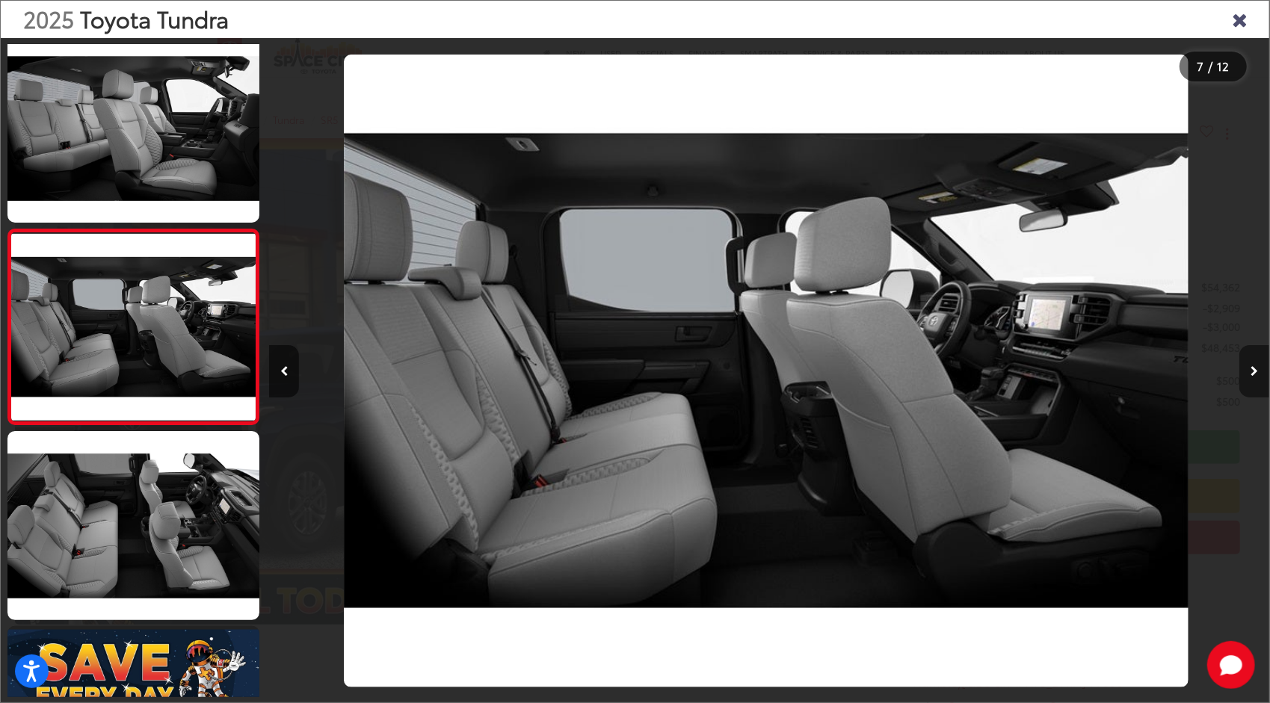
click at [1248, 369] on button "Next image" at bounding box center [1254, 371] width 30 height 52
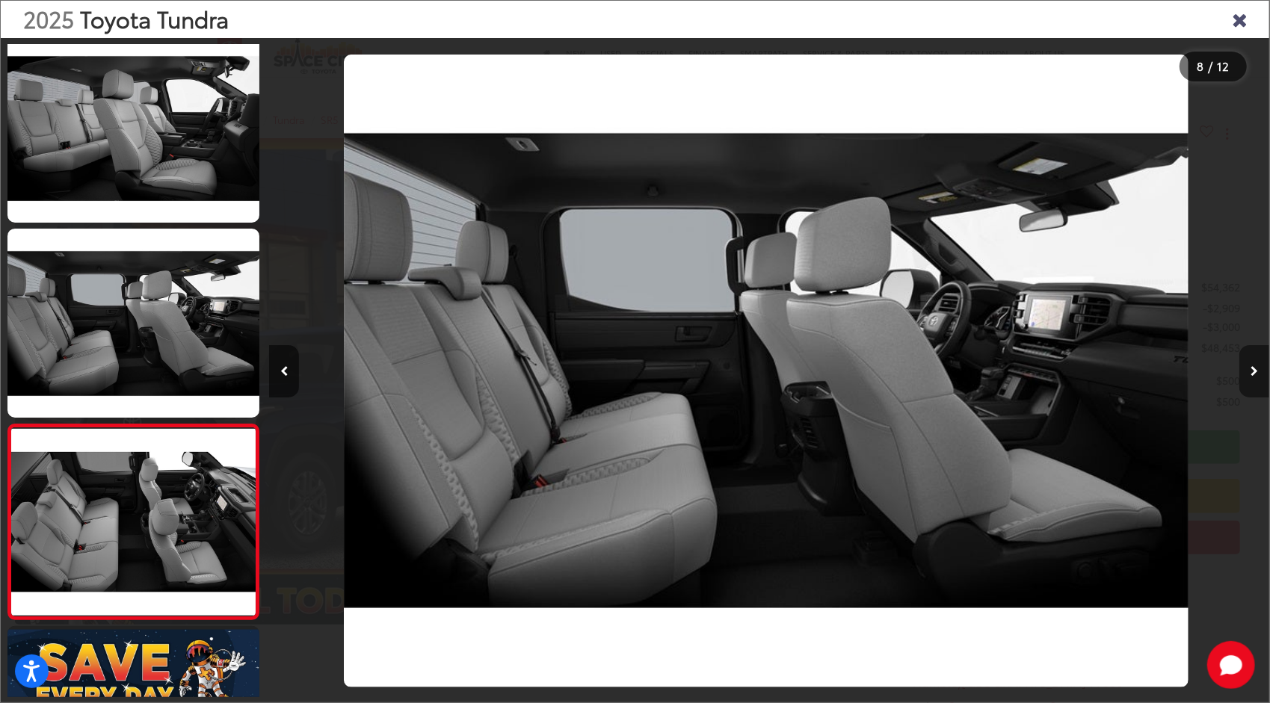
scroll to position [1181, 0]
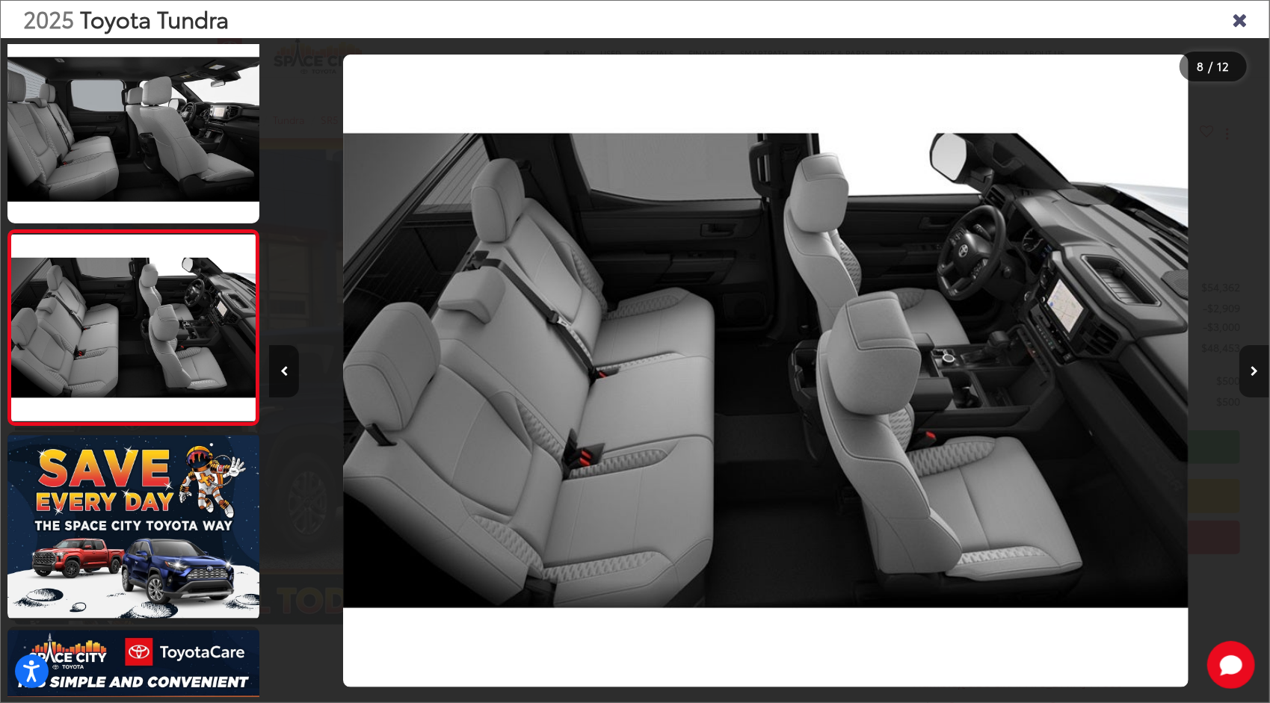
click at [1248, 370] on button "Next image" at bounding box center [1254, 371] width 30 height 52
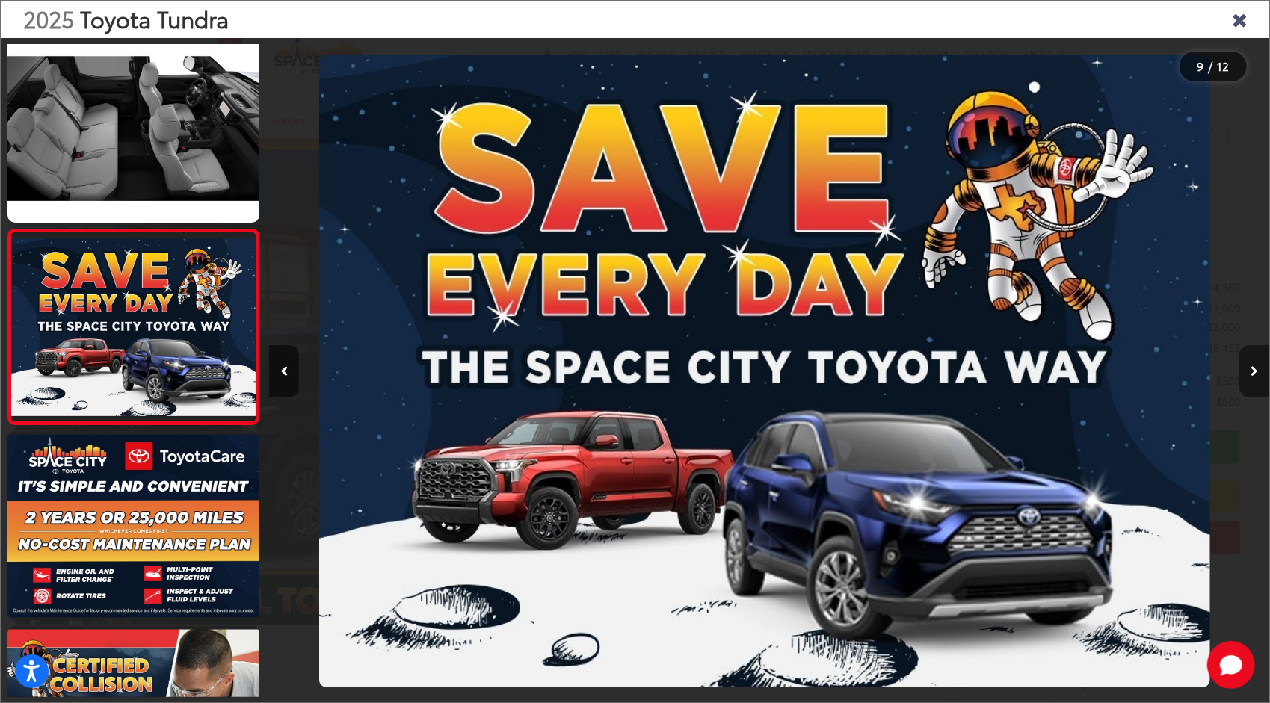
click at [1248, 370] on button "Next image" at bounding box center [1254, 371] width 30 height 52
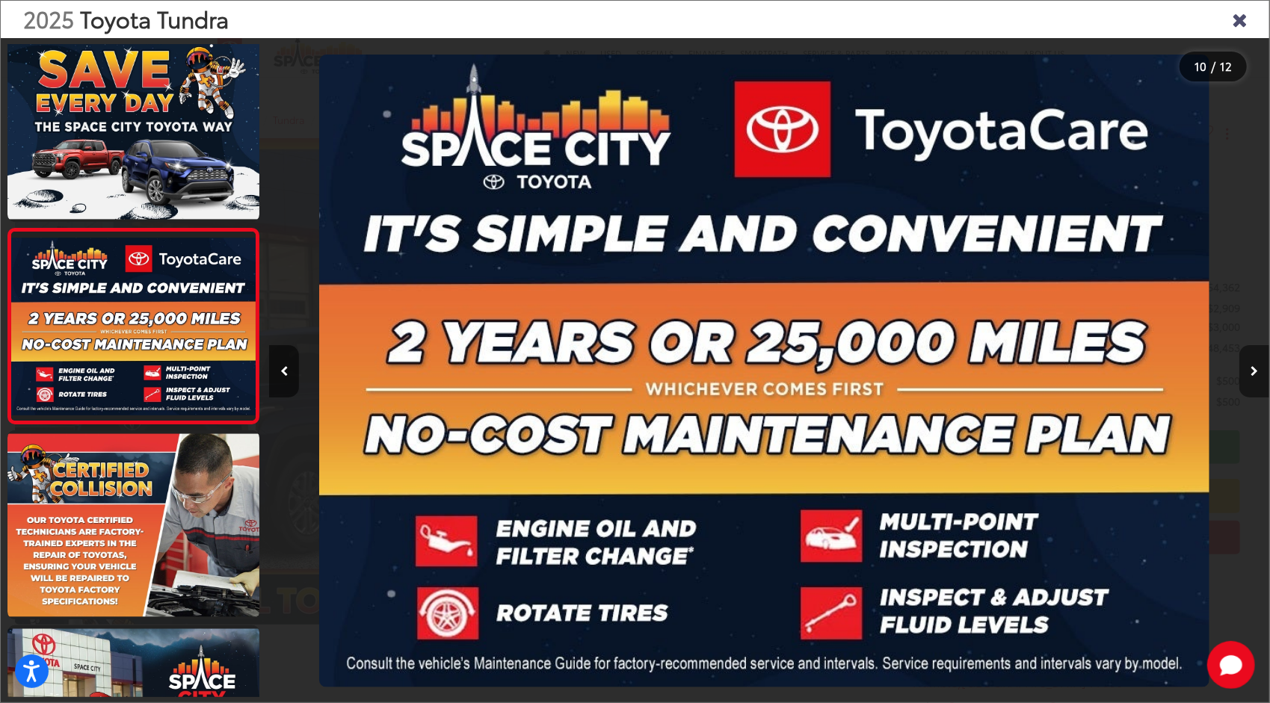
click at [1248, 371] on button "Next image" at bounding box center [1254, 371] width 30 height 52
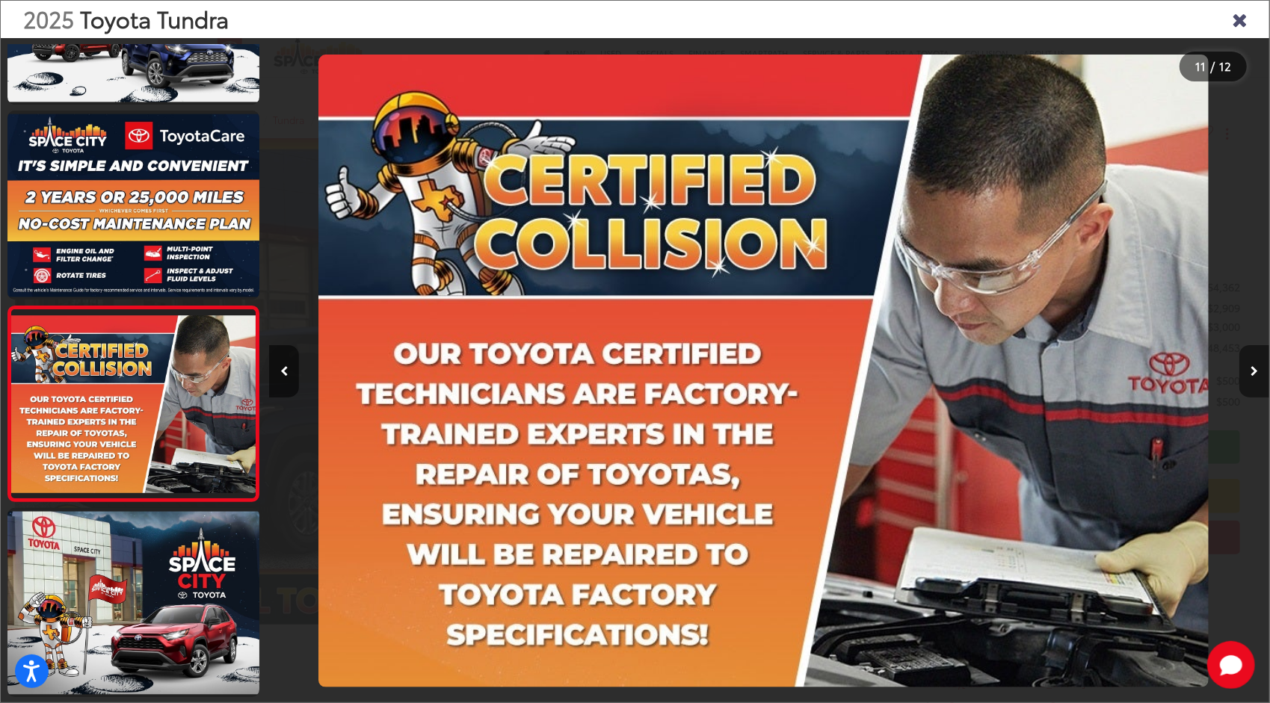
click at [1248, 371] on button "Next image" at bounding box center [1254, 371] width 30 height 52
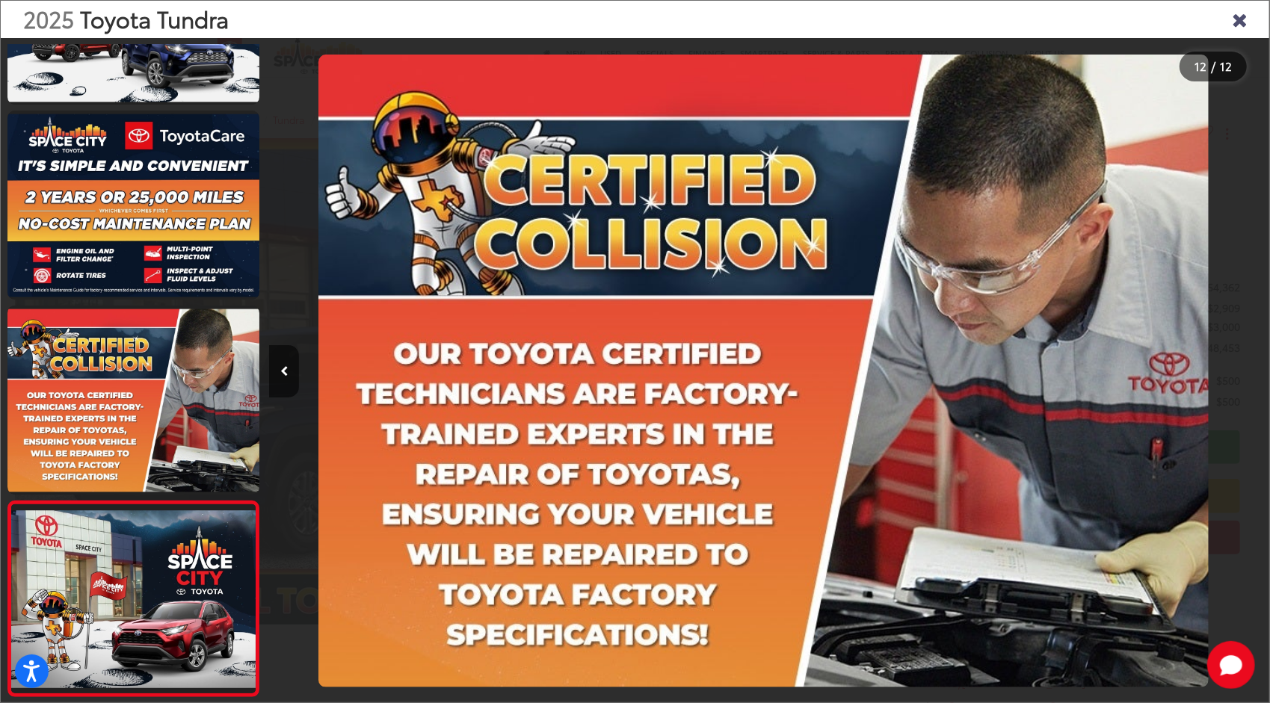
scroll to position [0, 11002]
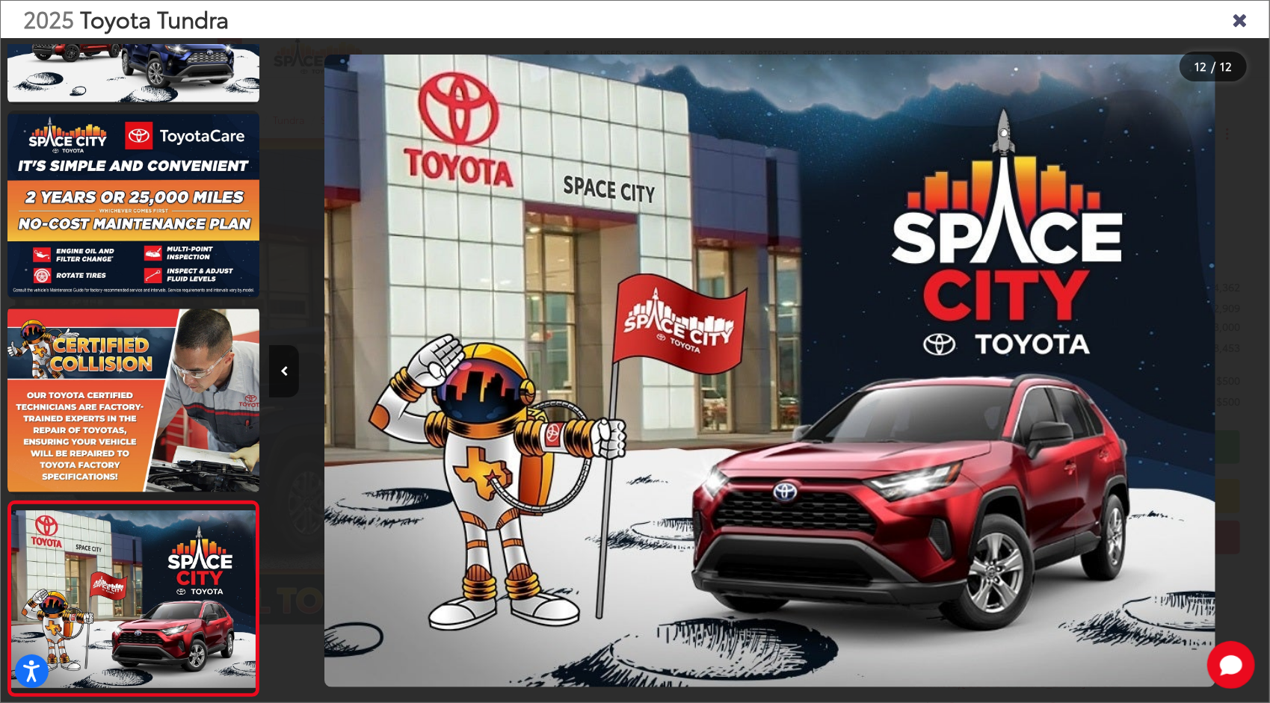
click at [1248, 371] on div at bounding box center [1144, 371] width 250 height 666
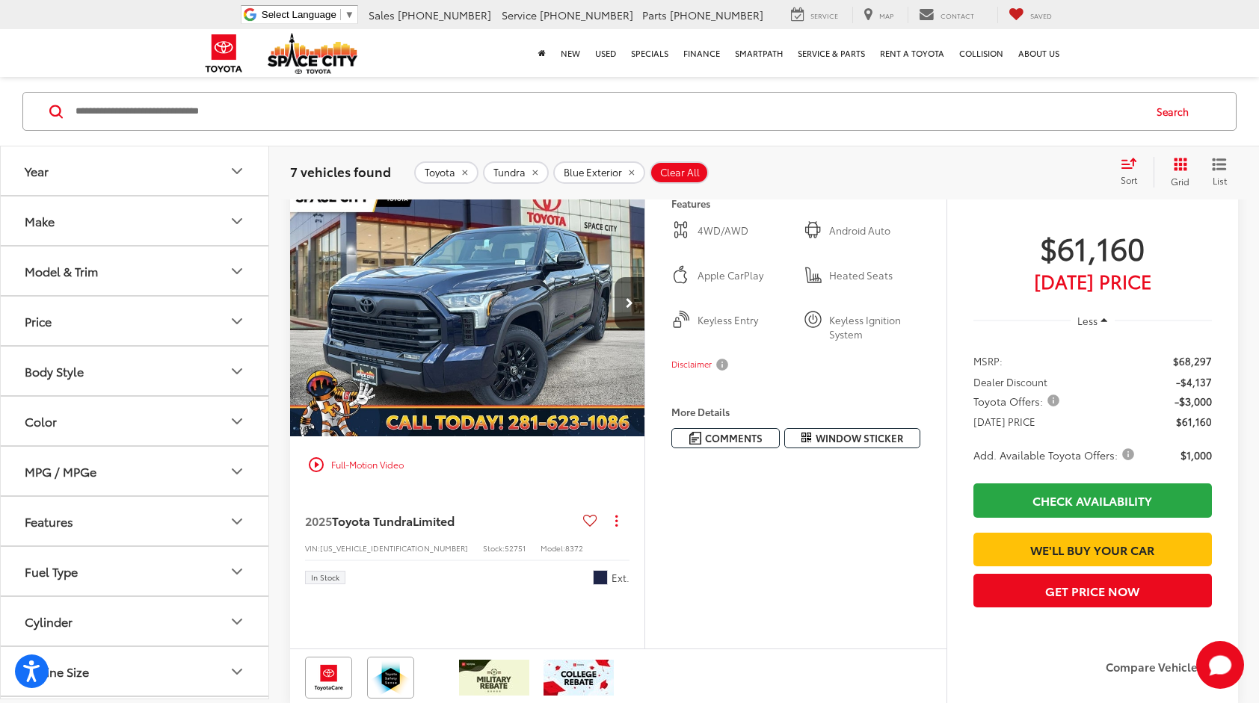
scroll to position [1094, 0]
